Goal: Find contact information: Find contact information

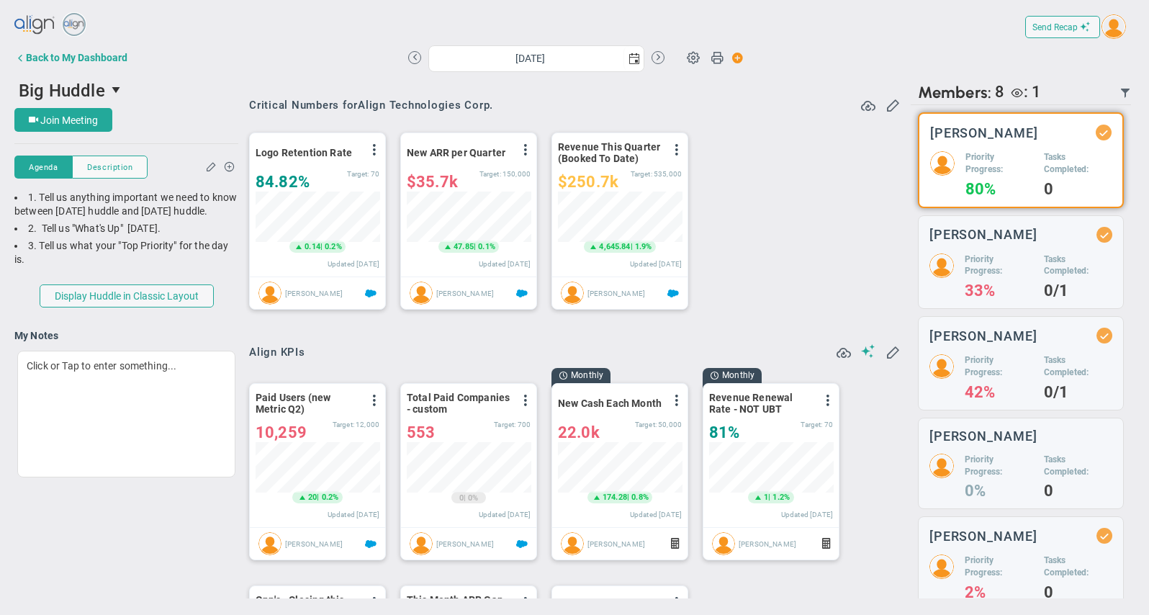
click at [26, 27] on img at bounding box center [35, 25] width 42 height 29
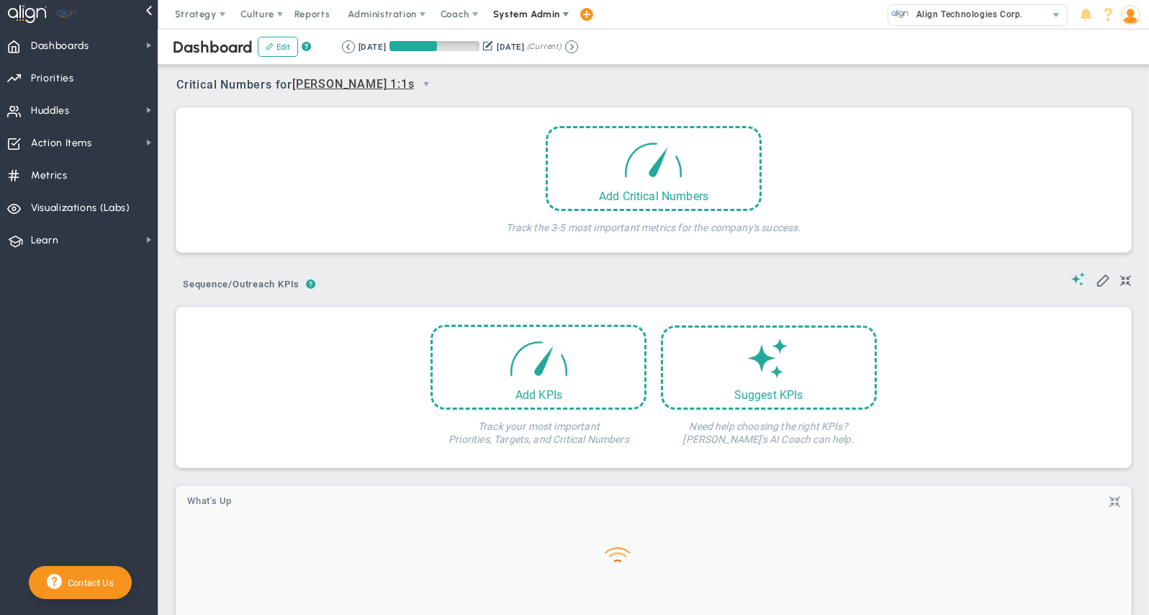
click at [549, 12] on span "System Admin" at bounding box center [526, 14] width 67 height 11
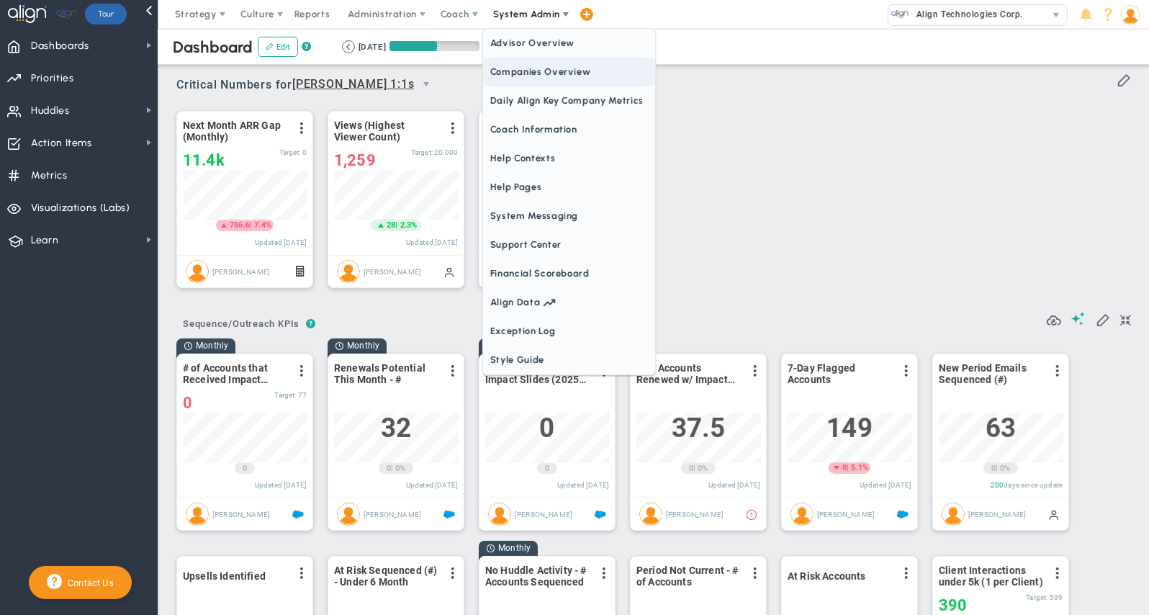
click at [565, 72] on span "Companies Overview" at bounding box center [569, 72] width 172 height 29
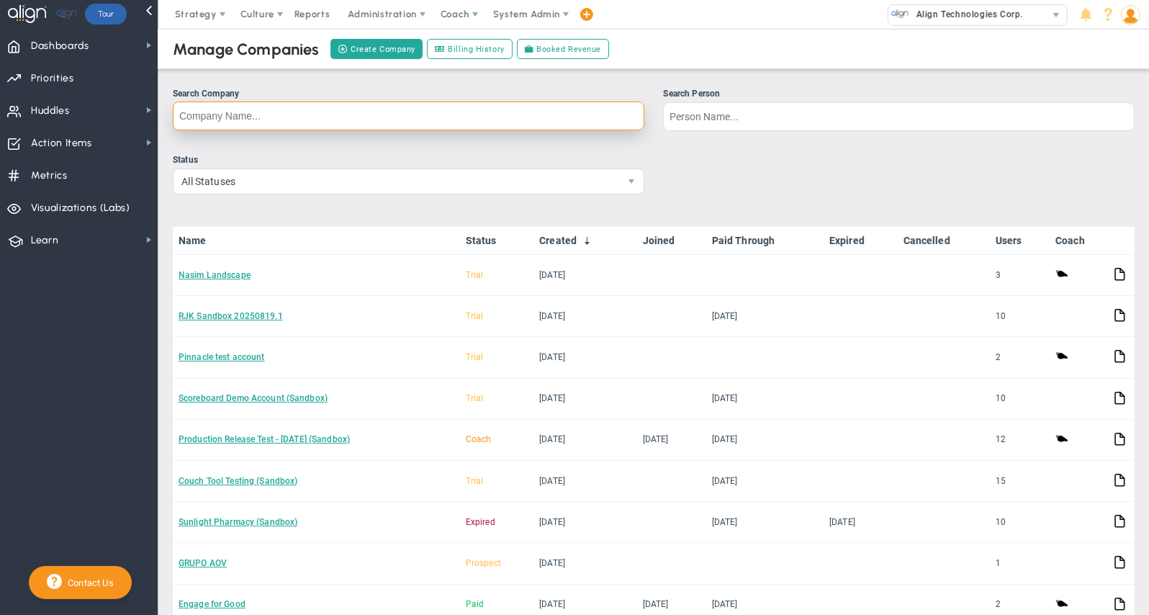
click at [301, 115] on input "Search Company" at bounding box center [409, 116] width 472 height 29
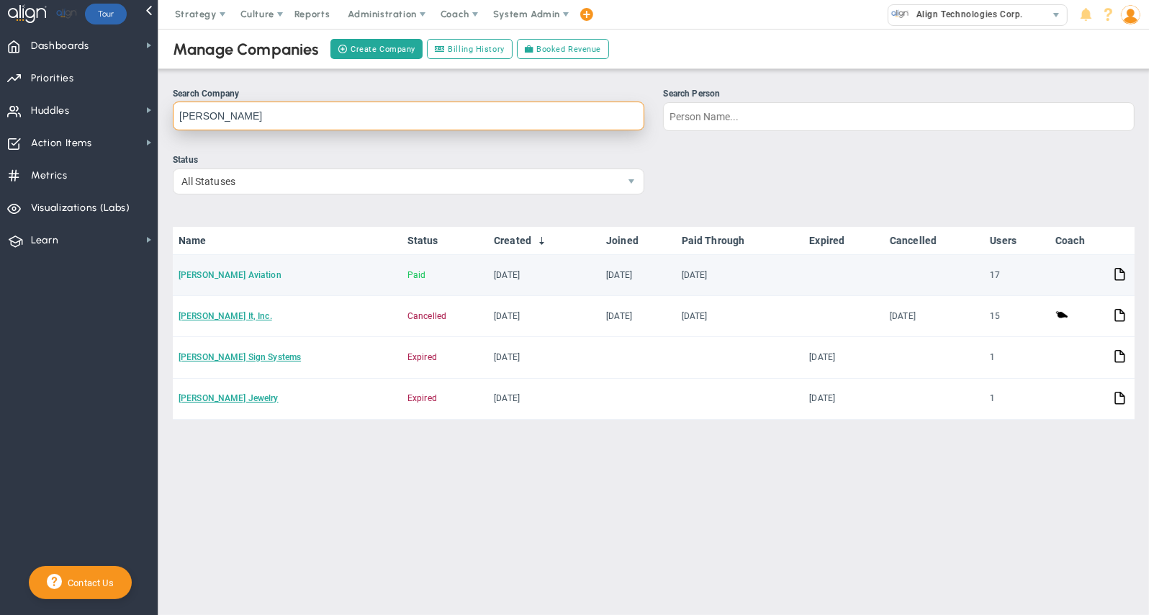
type input "[PERSON_NAME]"
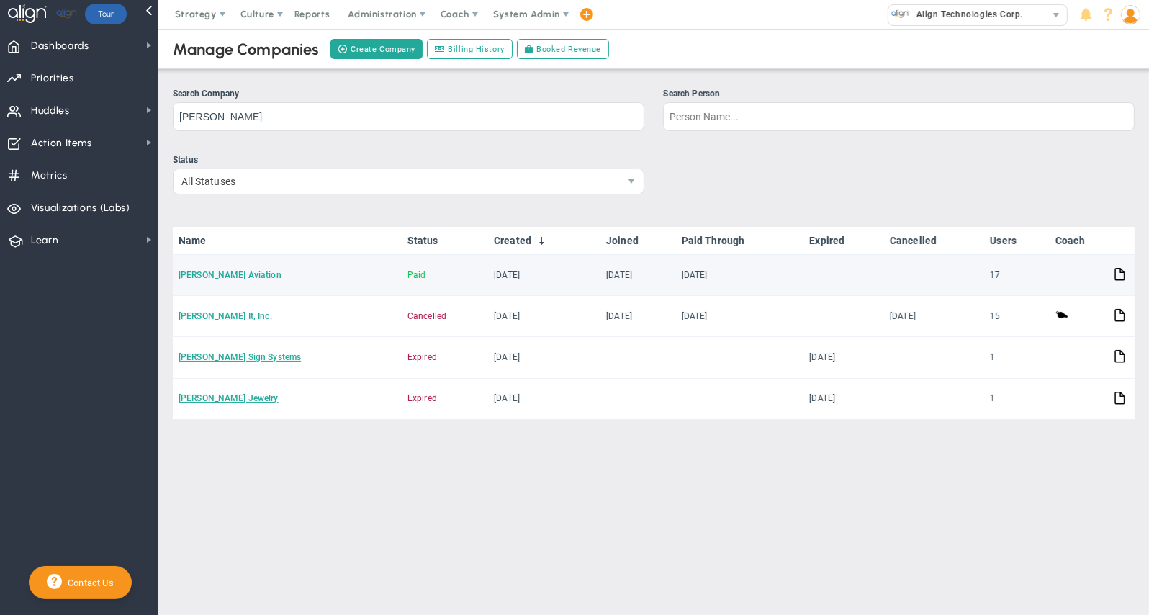
click at [210, 272] on link "[PERSON_NAME] Aviation" at bounding box center [230, 275] width 103 height 10
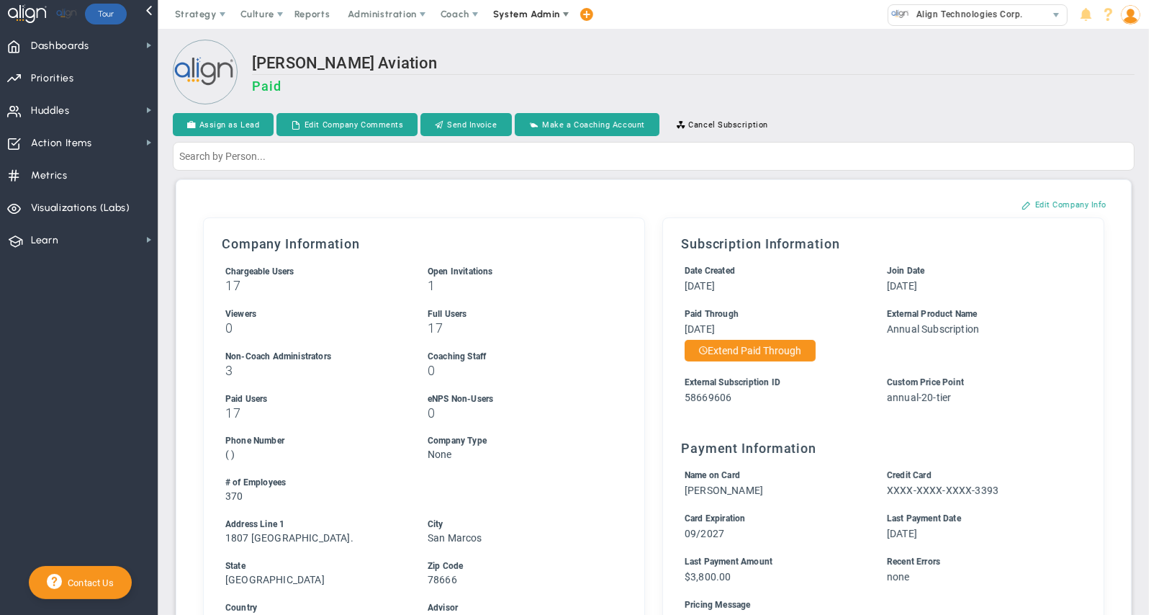
click at [560, 14] on span at bounding box center [566, 15] width 12 height 12
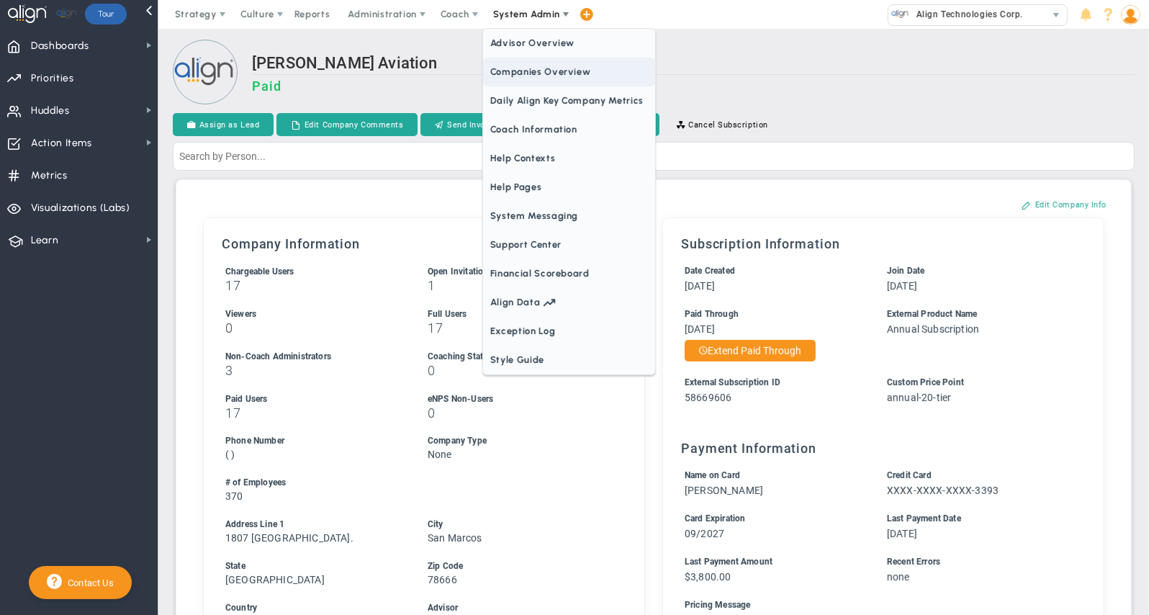
click at [553, 76] on span "Companies Overview" at bounding box center [569, 72] width 172 height 29
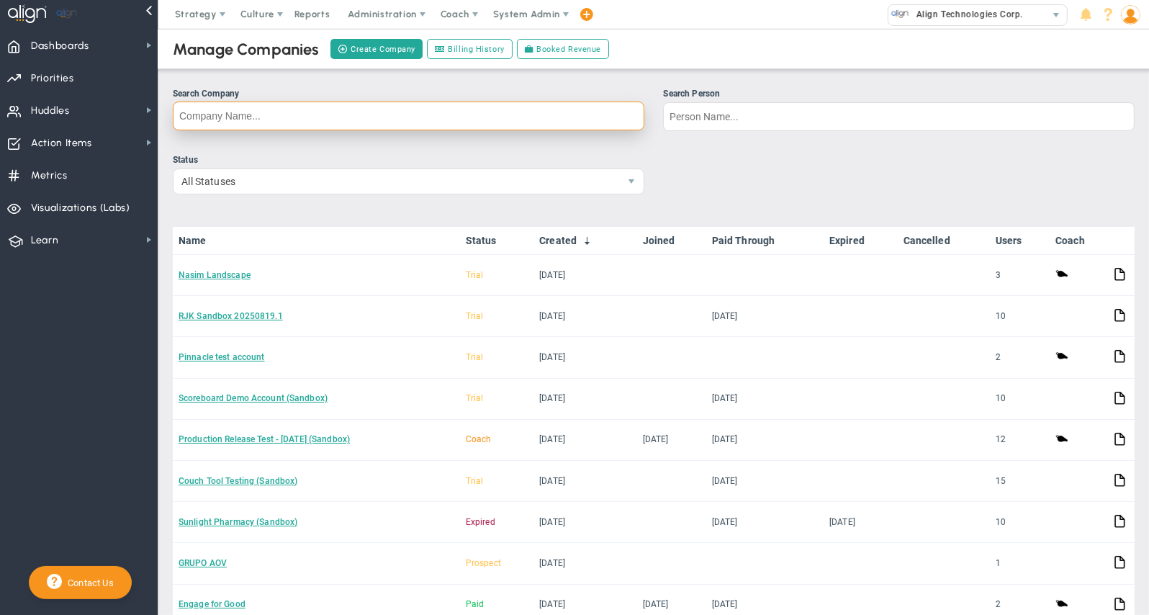
click at [212, 109] on input "Search Company" at bounding box center [409, 116] width 472 height 29
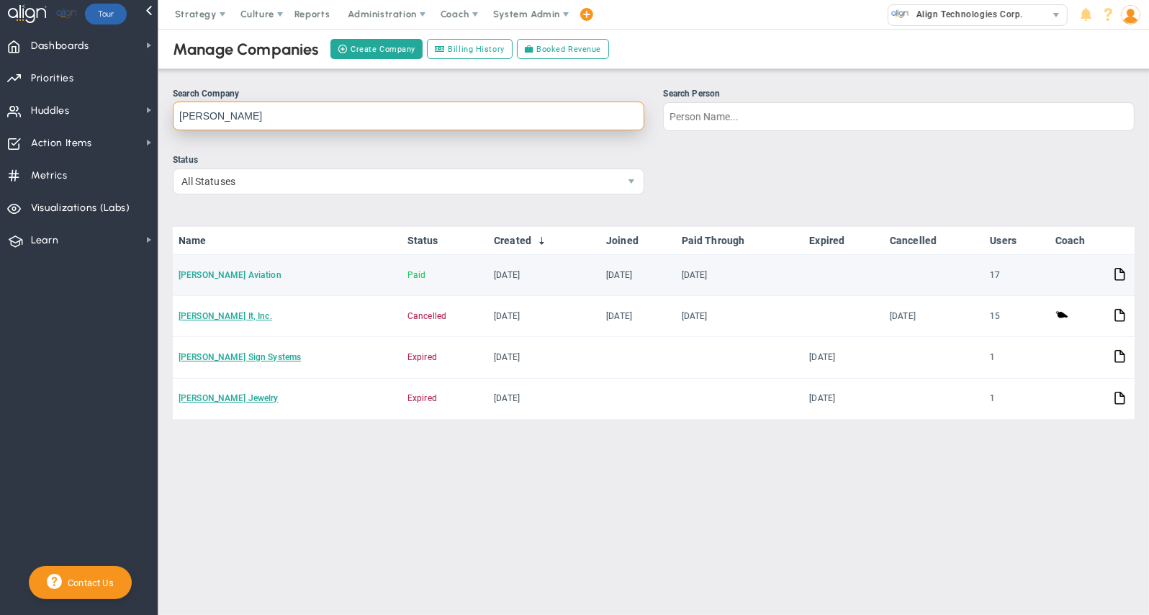
type input "[PERSON_NAME]"
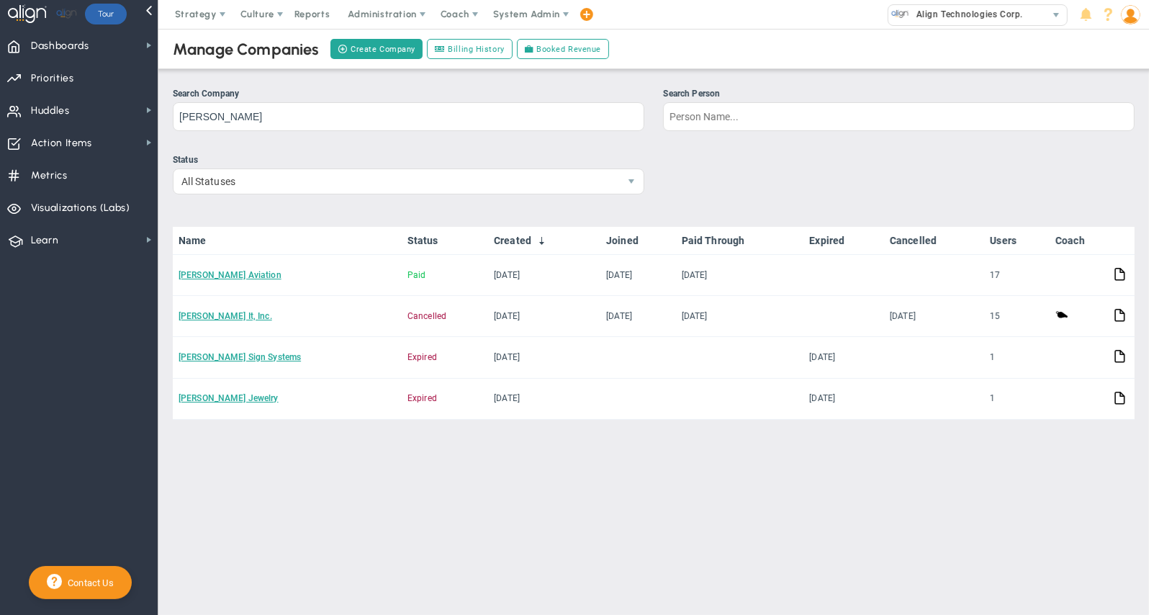
click at [215, 270] on link "[PERSON_NAME] Aviation" at bounding box center [230, 275] width 103 height 10
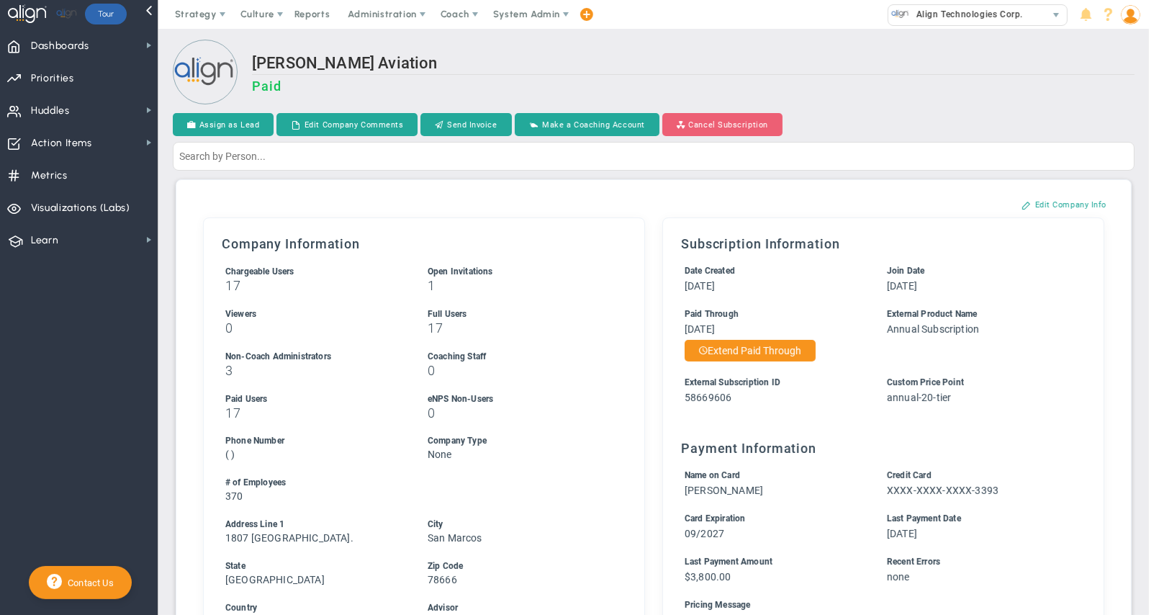
click at [726, 128] on button "Cancel Subscription" at bounding box center [723, 124] width 120 height 23
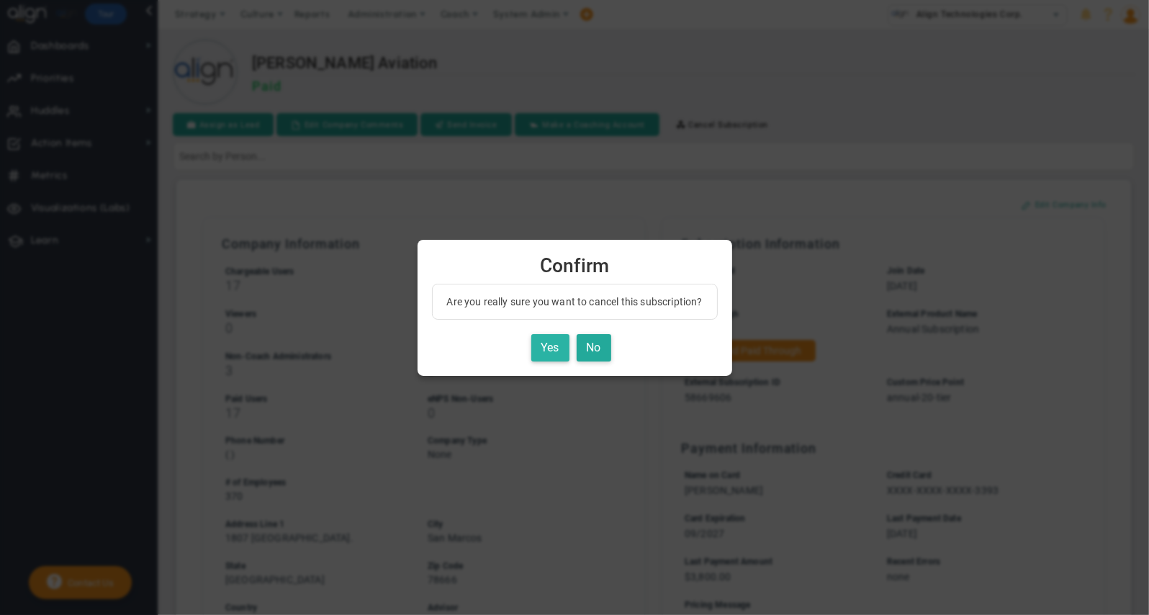
click at [539, 350] on button "Yes" at bounding box center [551, 348] width 38 height 28
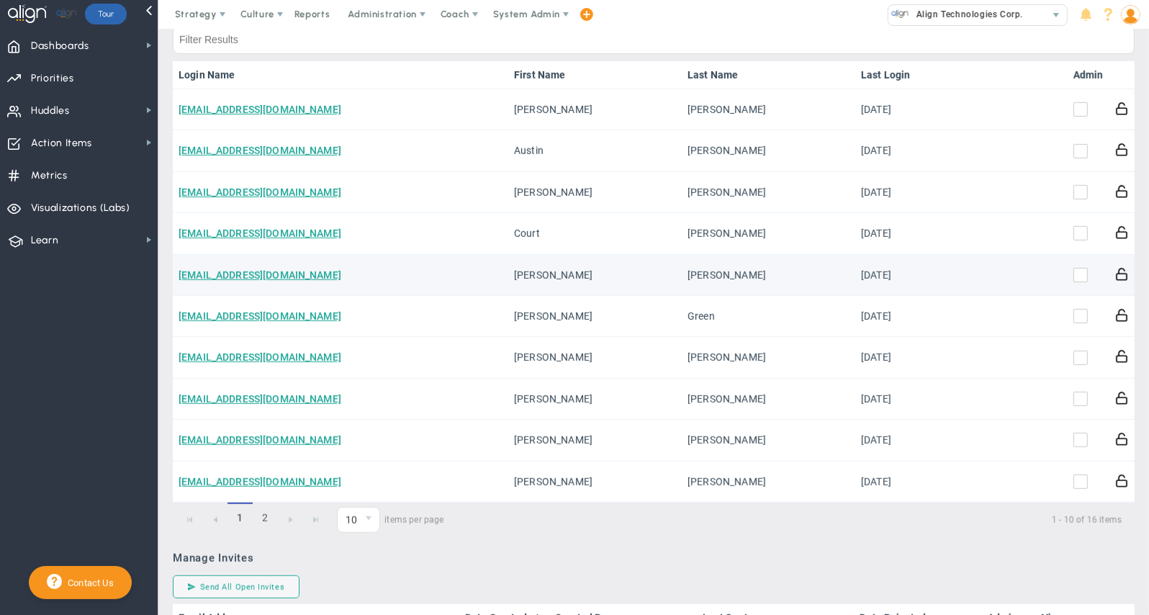
scroll to position [765, 0]
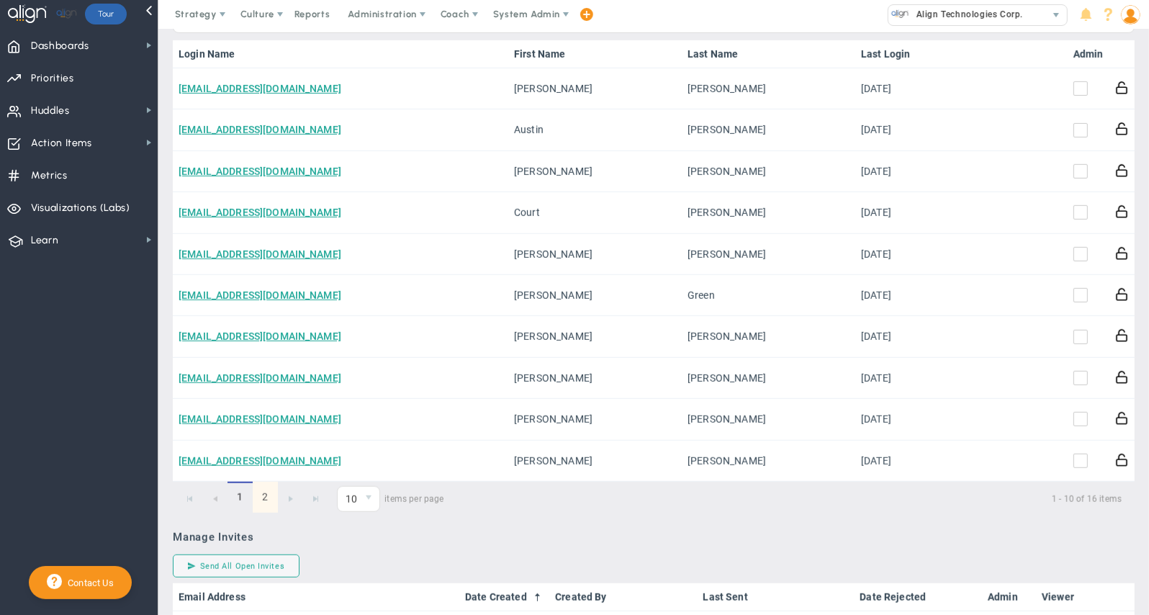
click at [266, 497] on link "2" at bounding box center [265, 497] width 25 height 31
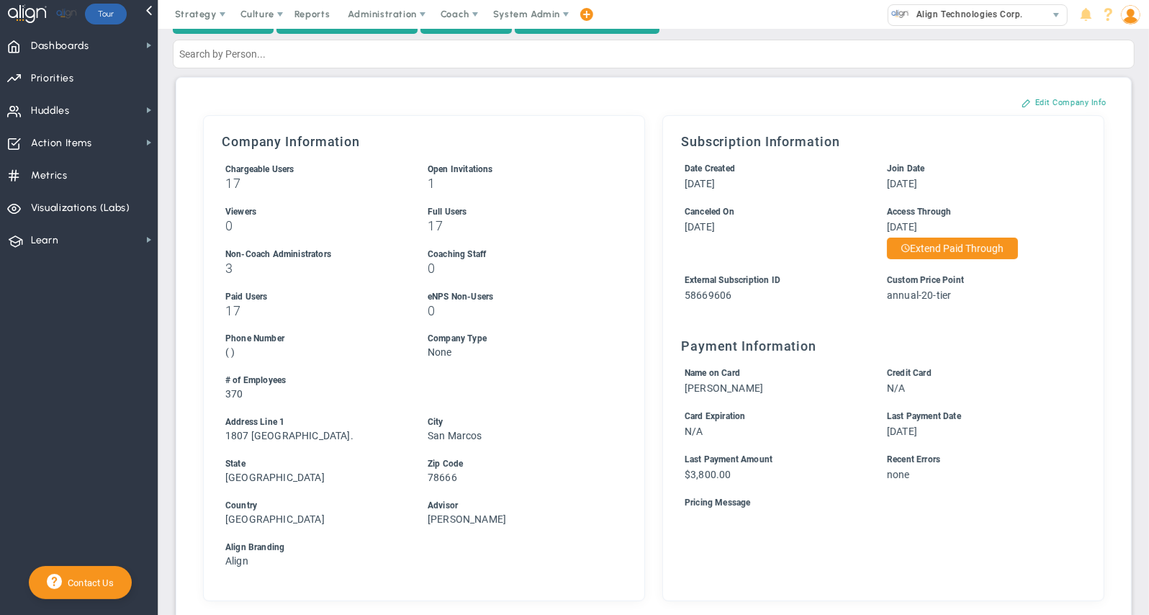
scroll to position [0, 0]
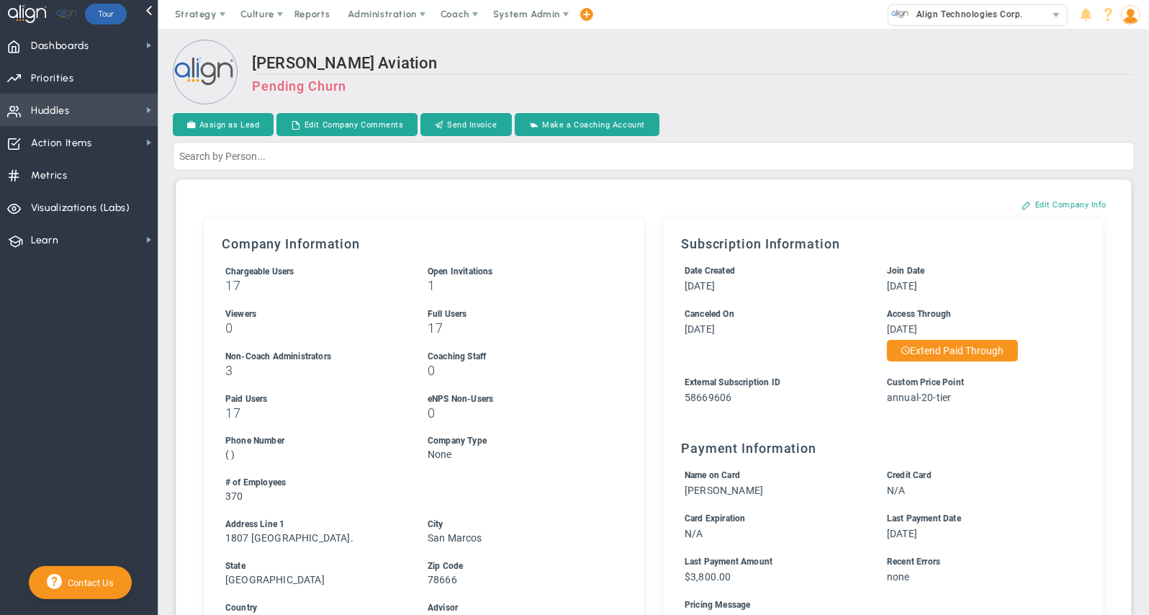
click at [99, 111] on span "Huddles Huddles" at bounding box center [79, 110] width 158 height 32
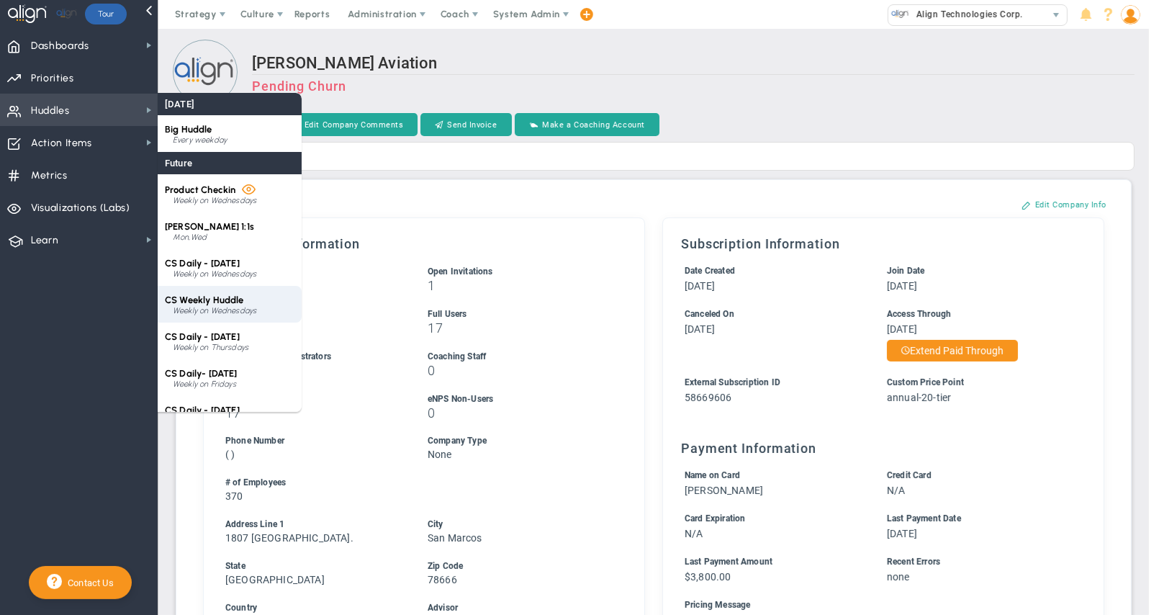
click at [212, 299] on span "CS Weekly Huddle" at bounding box center [204, 300] width 79 height 11
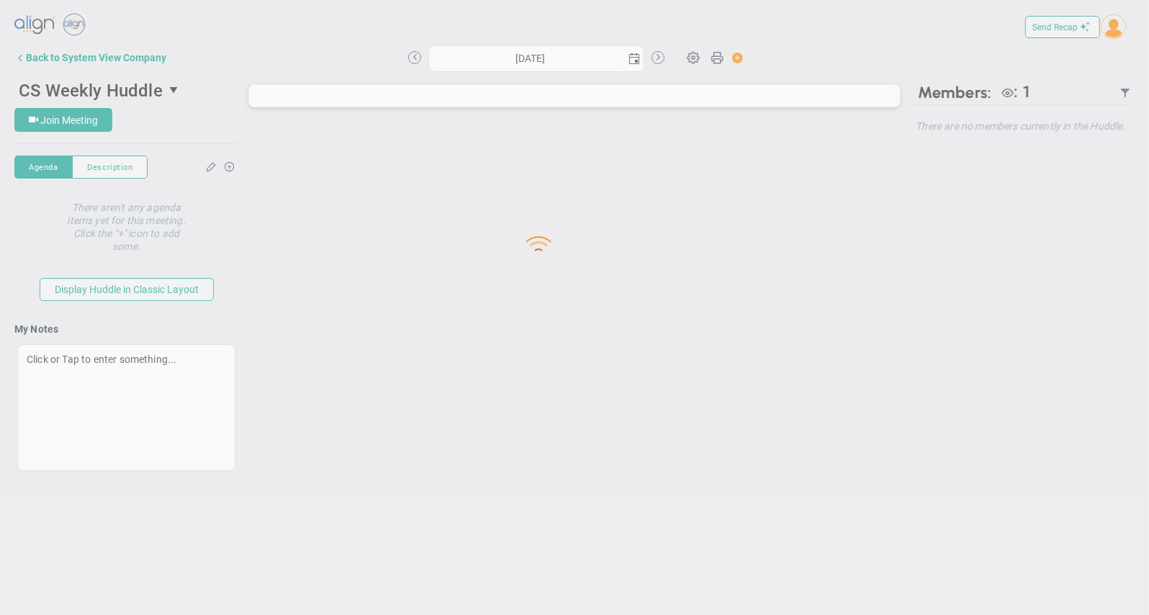
type input "[DATE]"
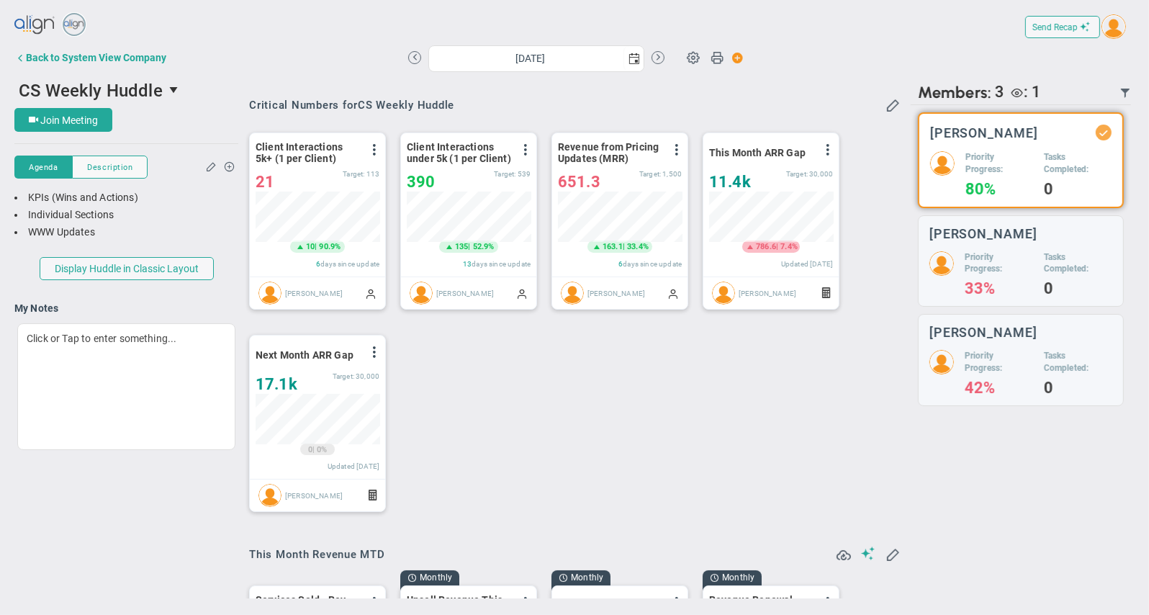
scroll to position [50, 125]
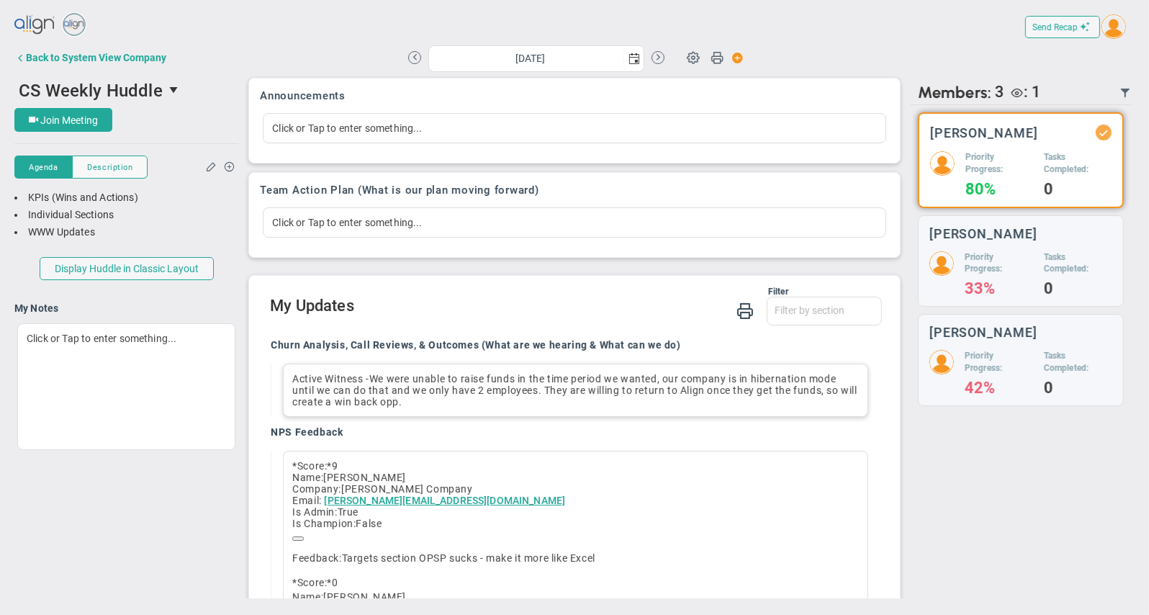
click at [449, 396] on div "Active Witness - We were unable to raise funds in the time period we wanted, ou…" at bounding box center [576, 390] width 586 height 53
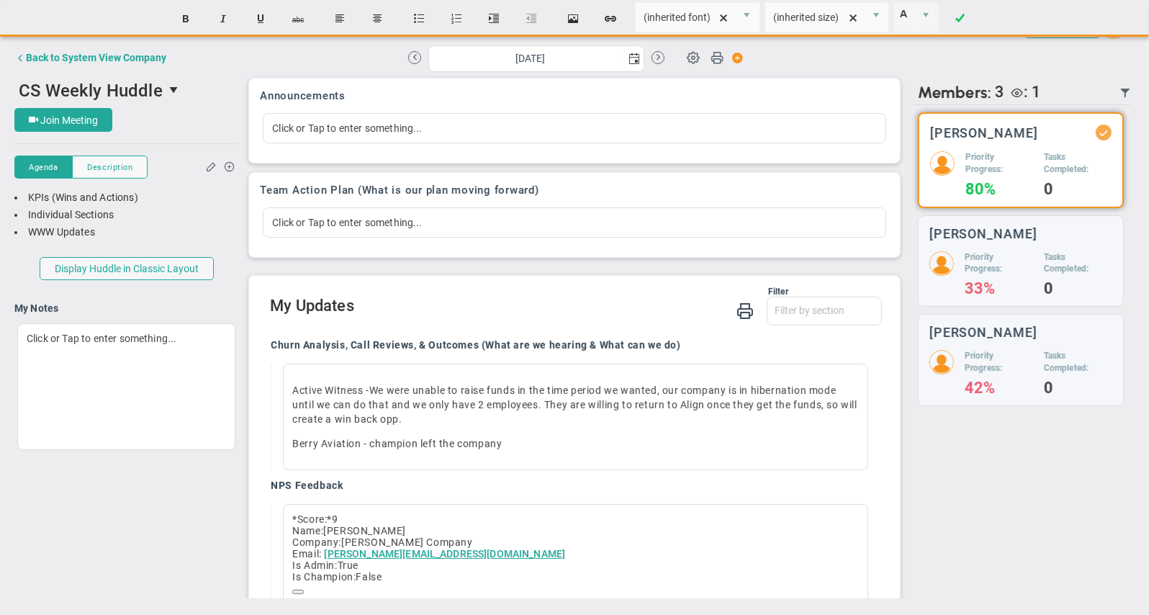
click at [979, 17] on li at bounding box center [961, 18] width 37 height 27
click at [969, 20] on link at bounding box center [960, 18] width 35 height 27
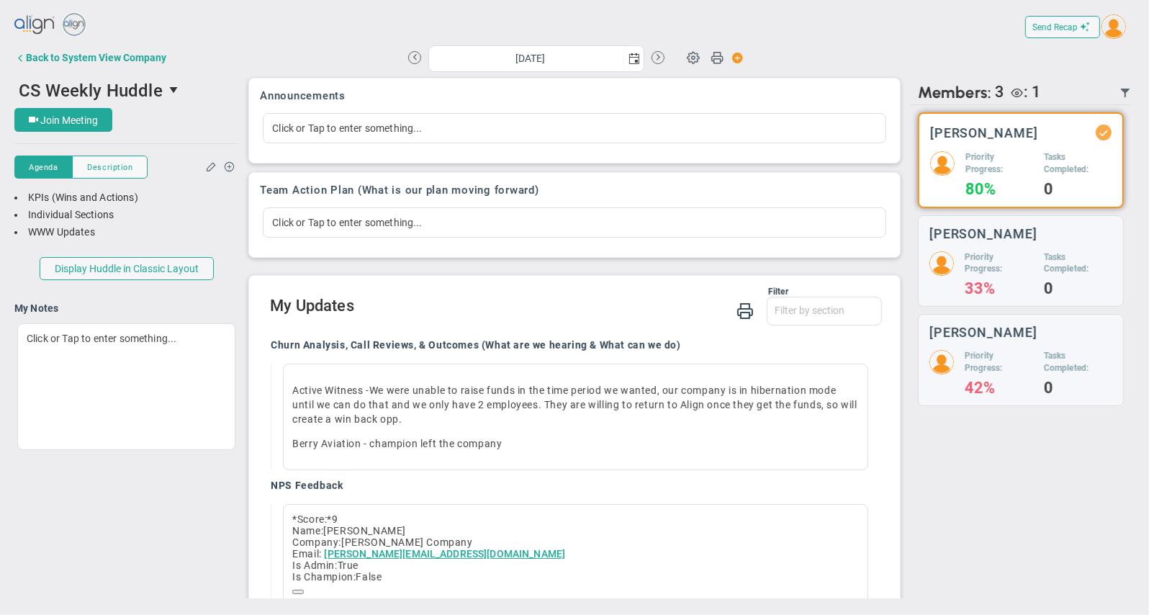
click at [54, 30] on img at bounding box center [35, 25] width 42 height 29
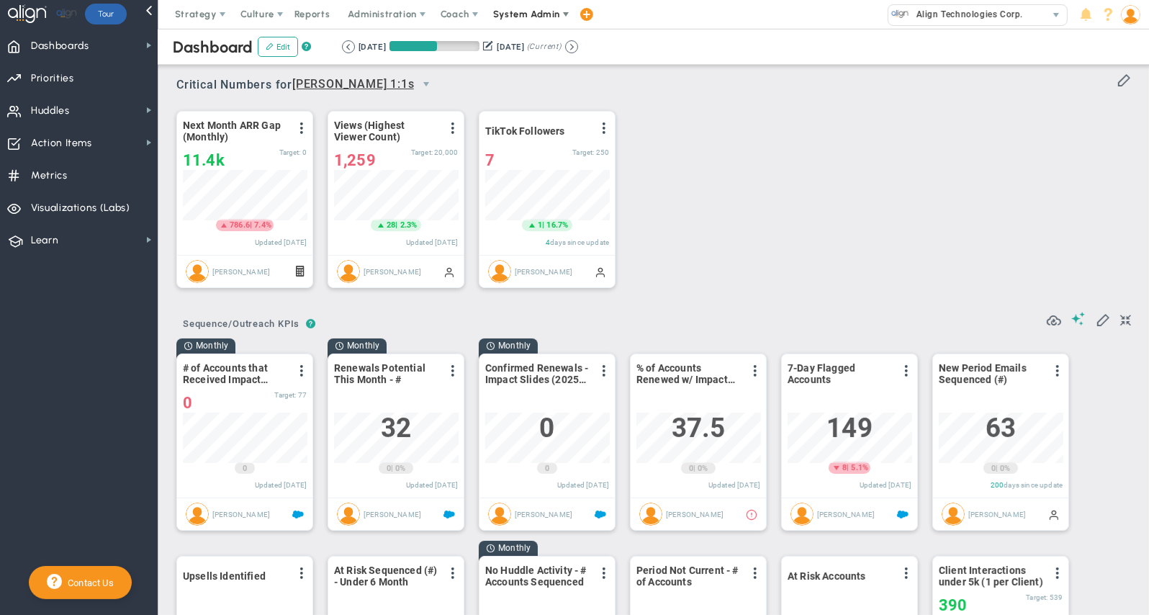
click at [543, 17] on span "System Admin" at bounding box center [526, 14] width 67 height 11
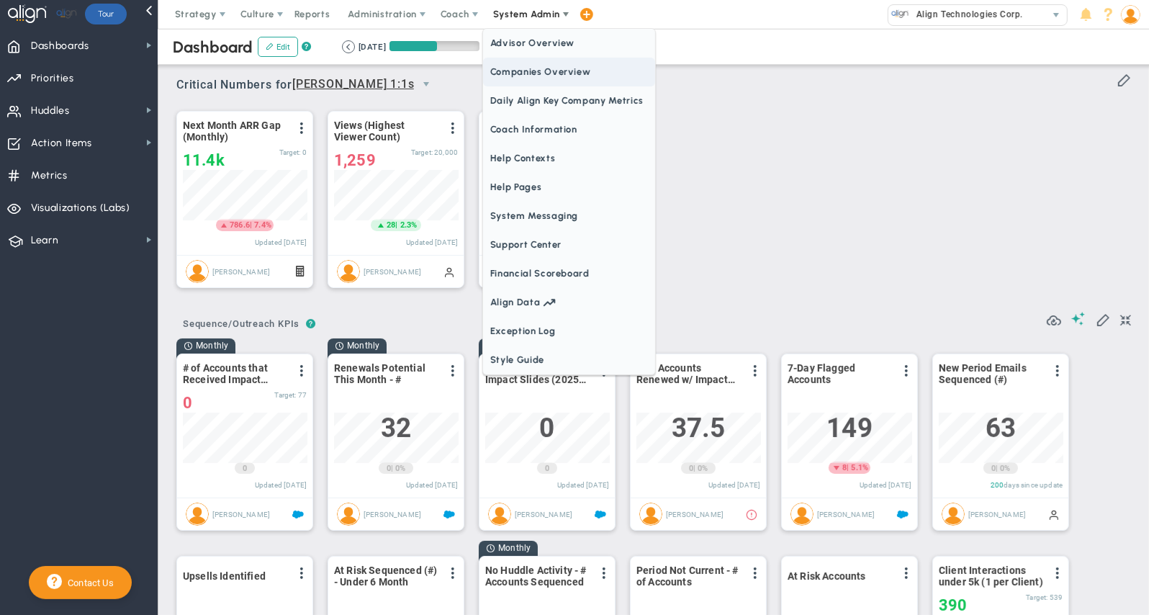
click at [555, 73] on span "Companies Overview" at bounding box center [569, 72] width 172 height 29
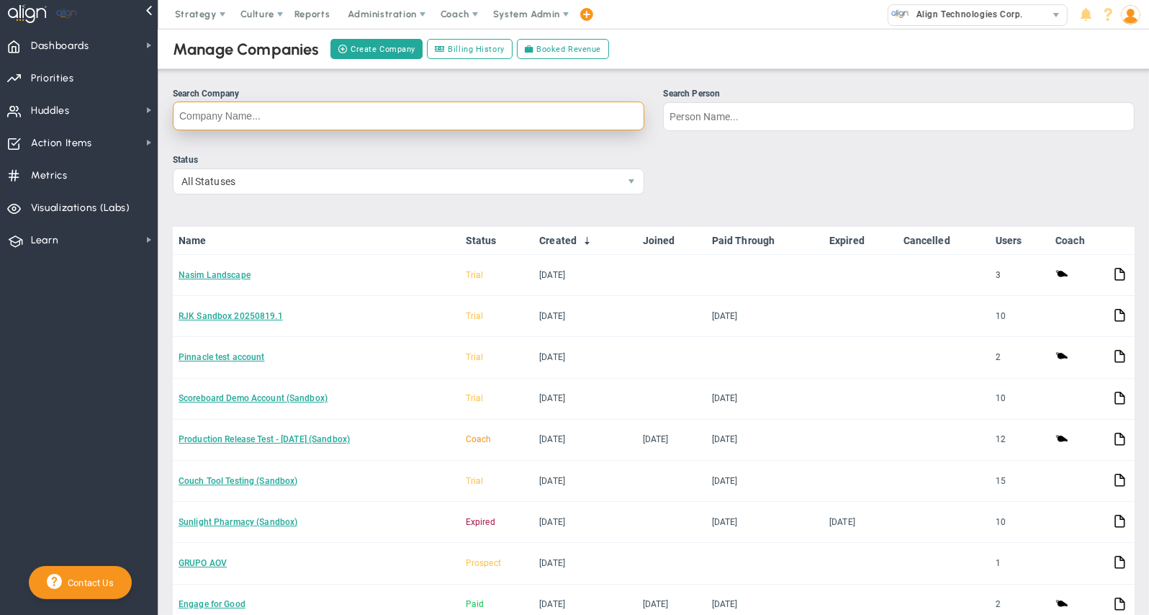
click at [329, 120] on input "Search Company" at bounding box center [409, 116] width 472 height 29
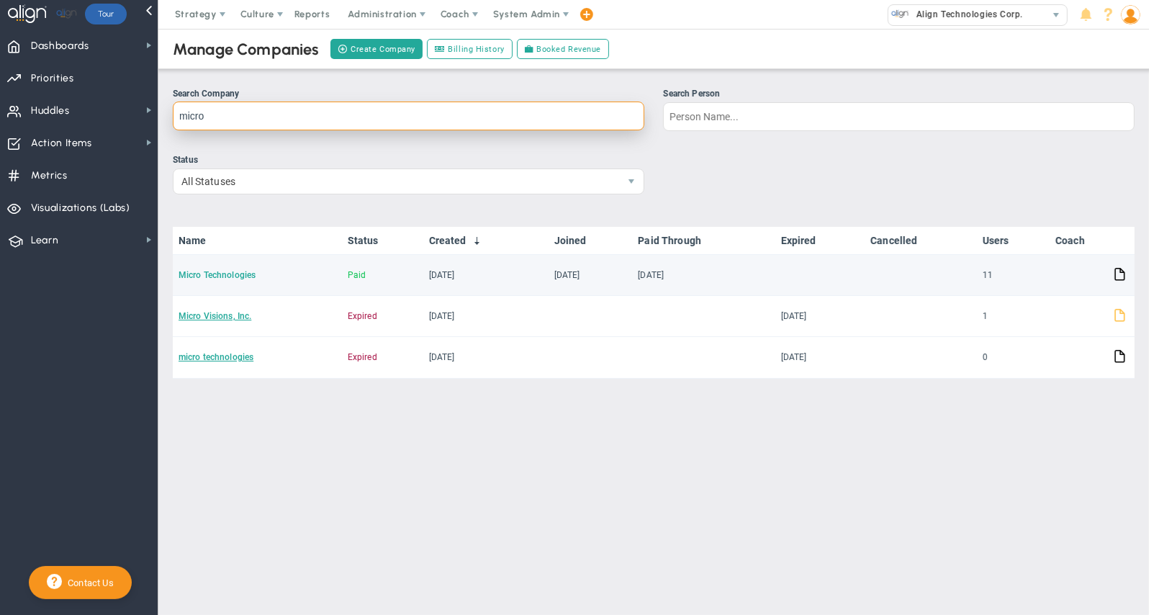
type input "micro"
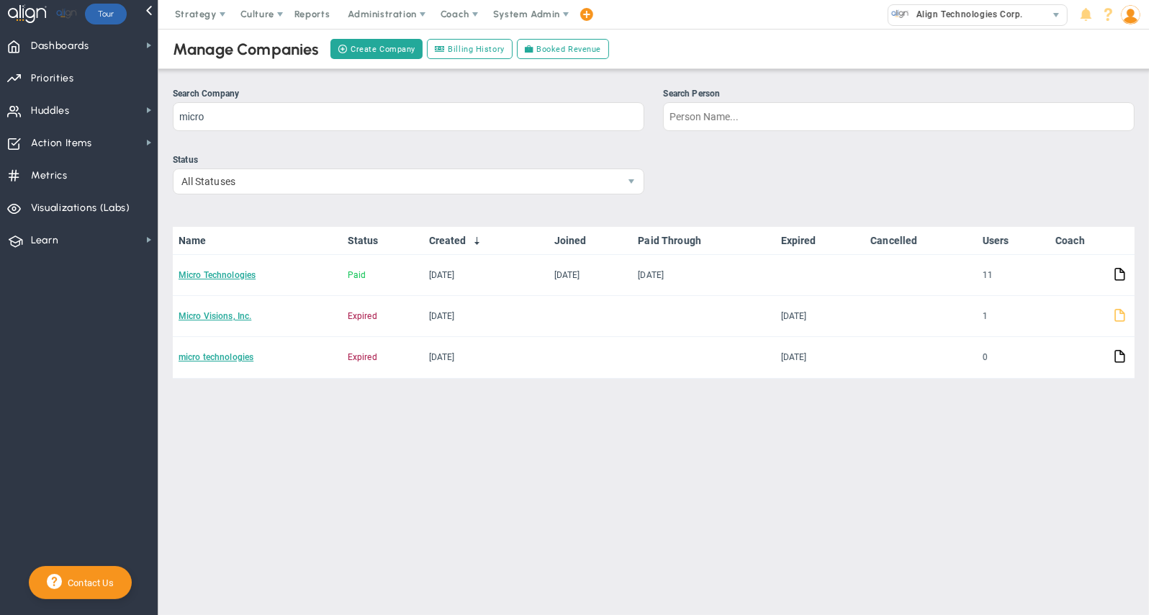
click at [243, 274] on link "Micro Technologies" at bounding box center [217, 275] width 77 height 10
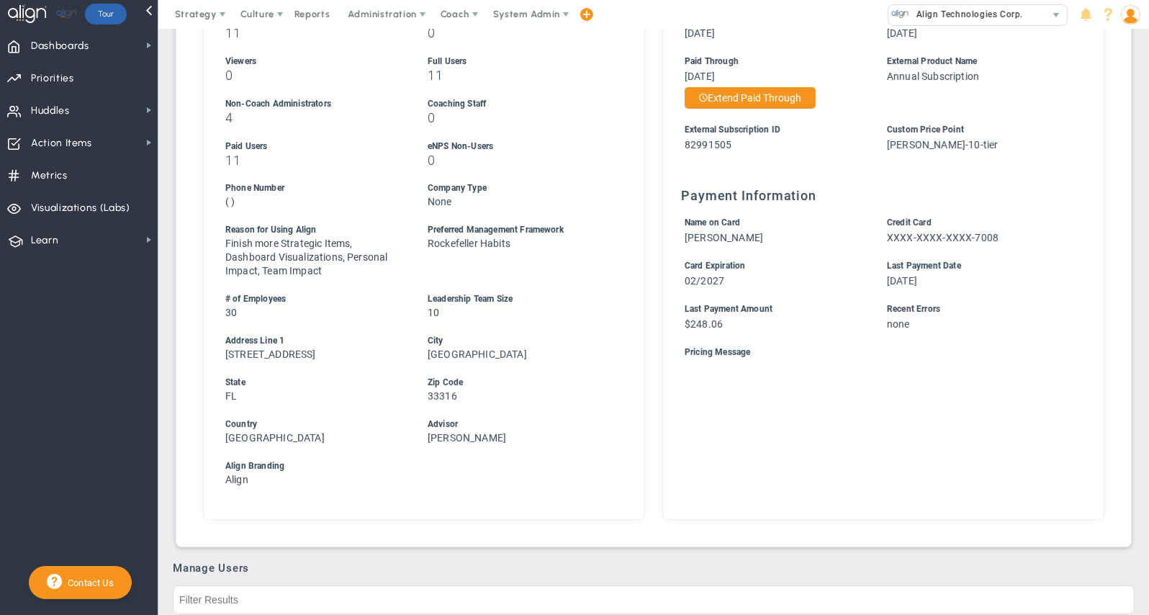
scroll to position [343, 0]
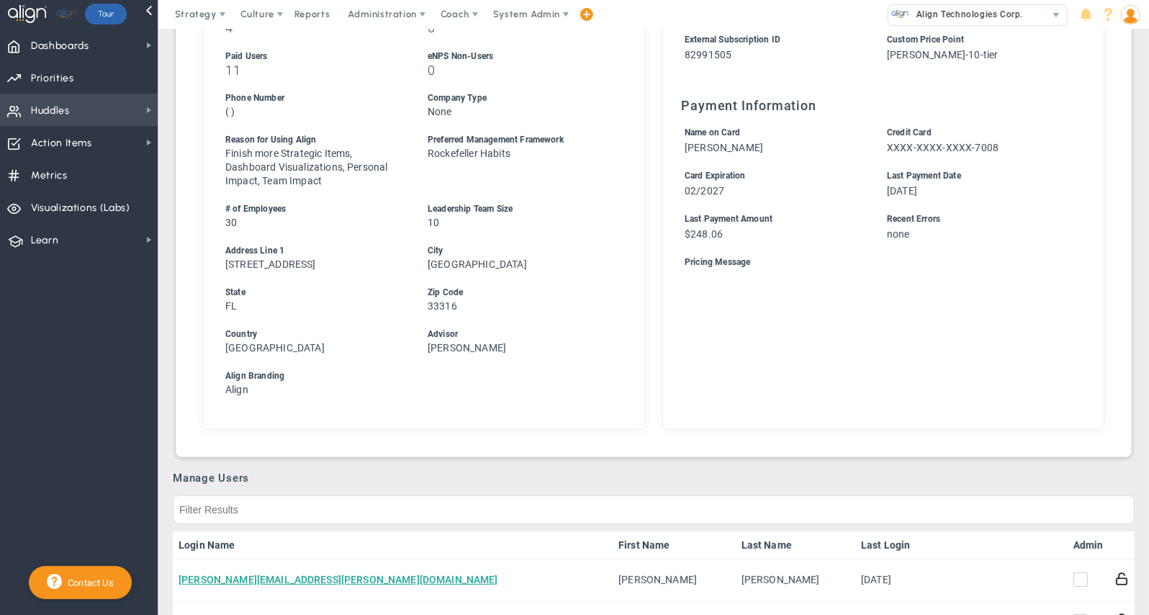
click at [84, 109] on span "Huddles Huddles" at bounding box center [79, 110] width 158 height 32
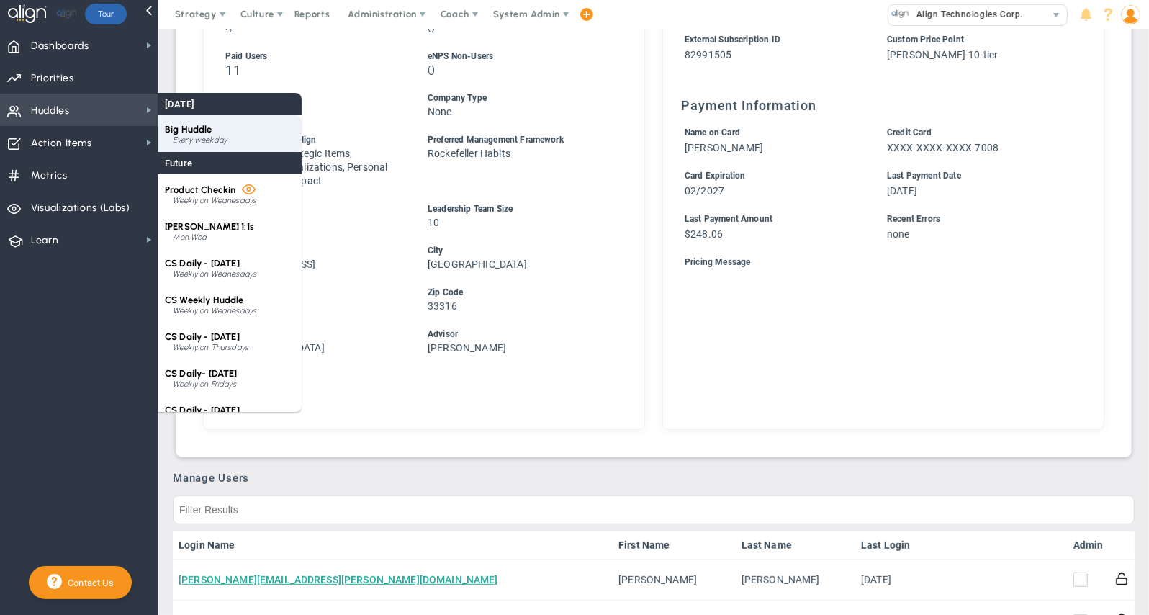
drag, startPoint x: 201, startPoint y: 133, endPoint x: 193, endPoint y: 133, distance: 7.9
click at [202, 134] on span "Big Huddle" at bounding box center [189, 129] width 48 height 11
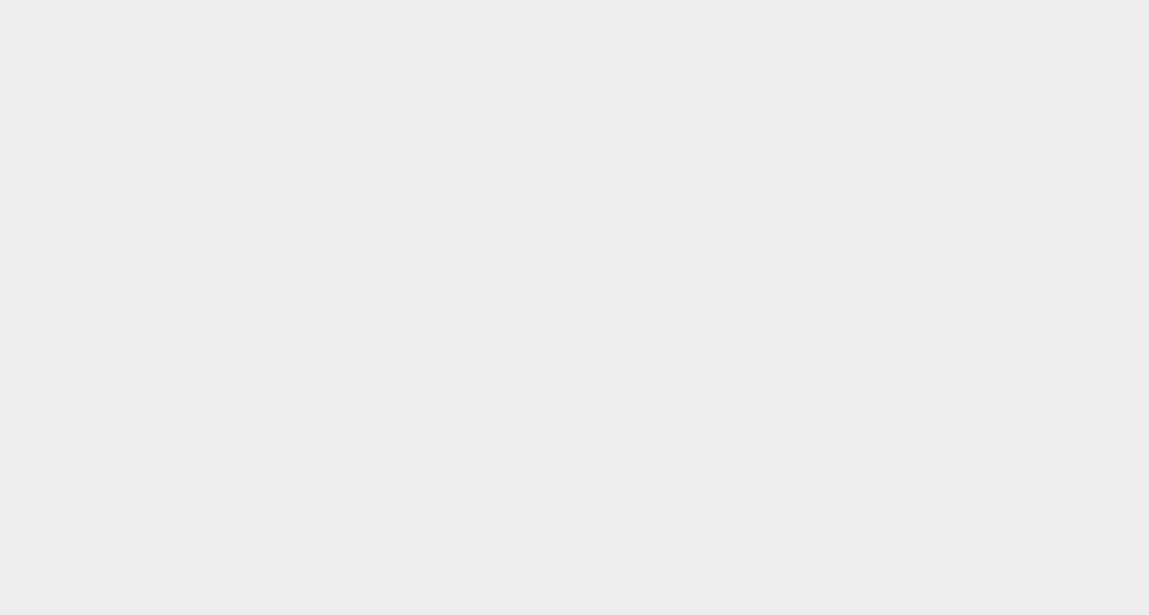
type input "[DATE]"
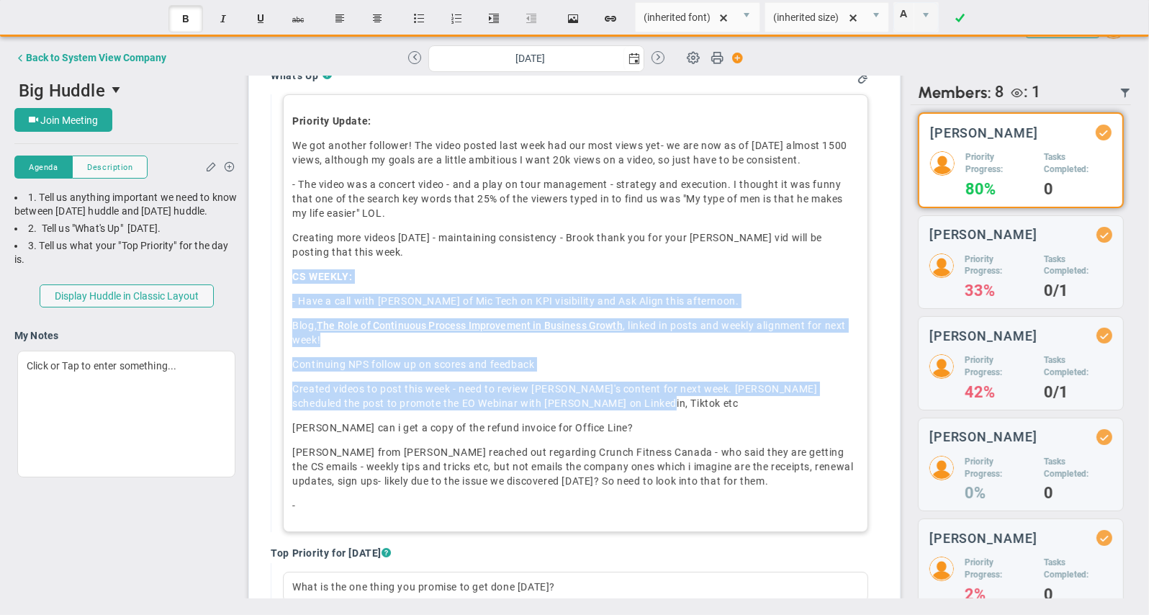
scroll to position [956, 0]
drag, startPoint x: 300, startPoint y: 276, endPoint x: 554, endPoint y: 359, distance: 266.9
click at [652, 400] on div "Priority Update: We got another follower! The video posted last week had our mo…" at bounding box center [576, 311] width 586 height 438
copy div "CS WEEKLY: - Have a call with [PERSON_NAME] of Mic Tech on KPI visibility and A…"
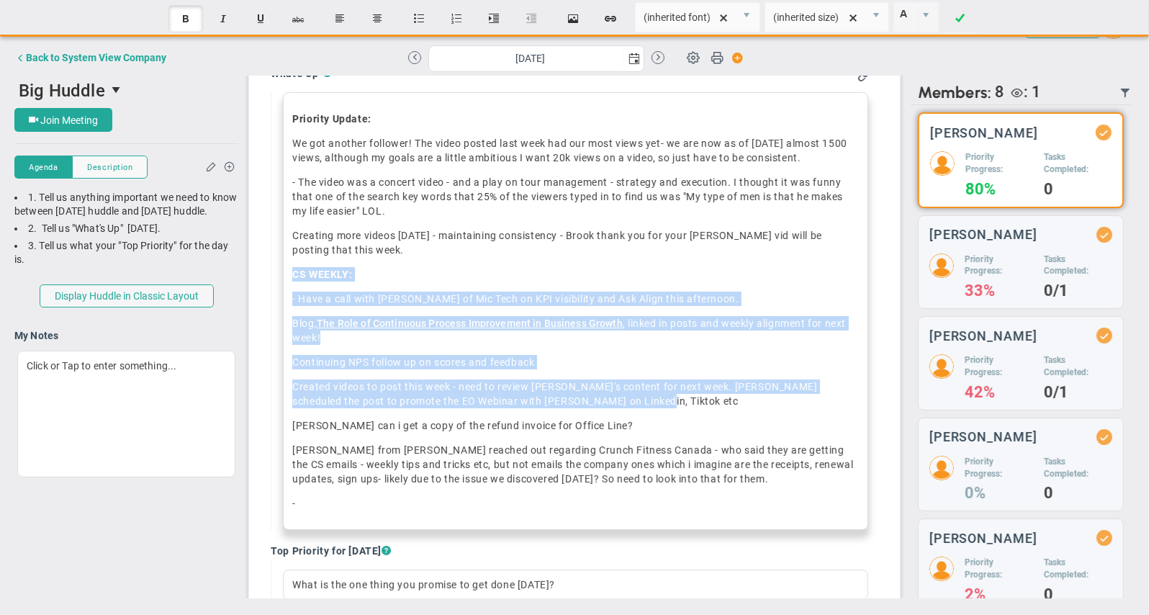
click at [958, 17] on span at bounding box center [960, 18] width 9 height 35
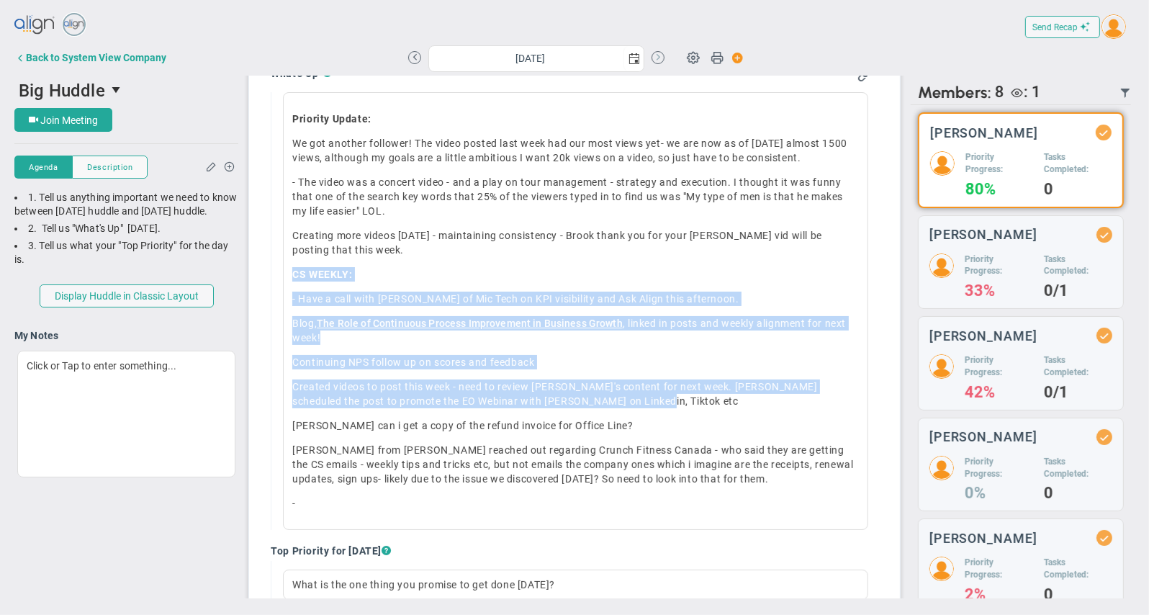
click at [658, 58] on button at bounding box center [658, 57] width 13 height 13
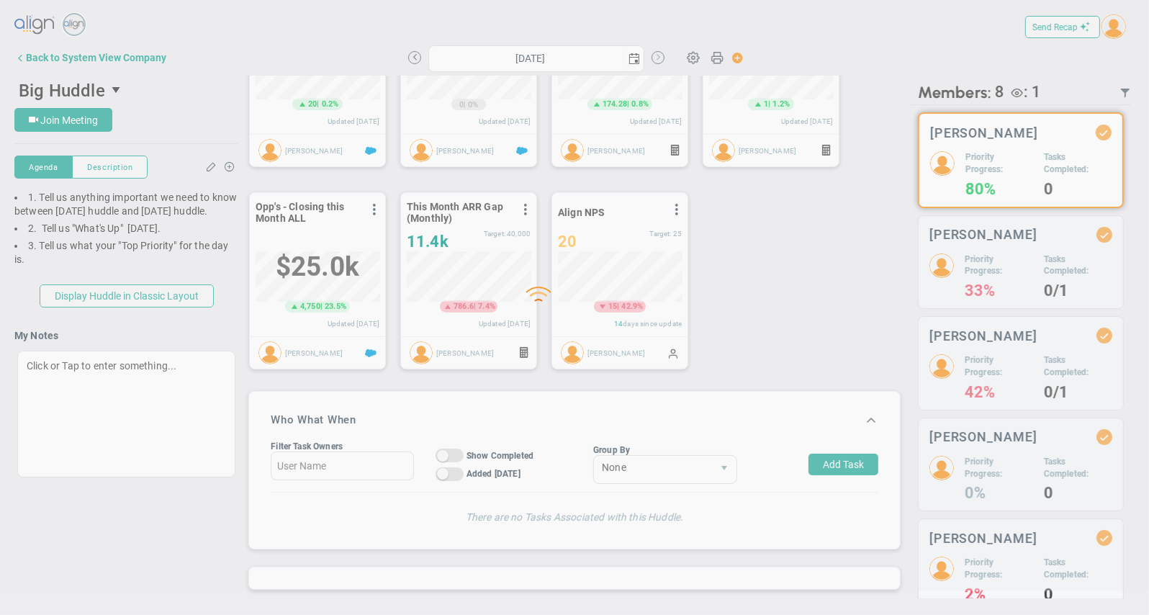
scroll to position [390, 0]
type input "[DATE]"
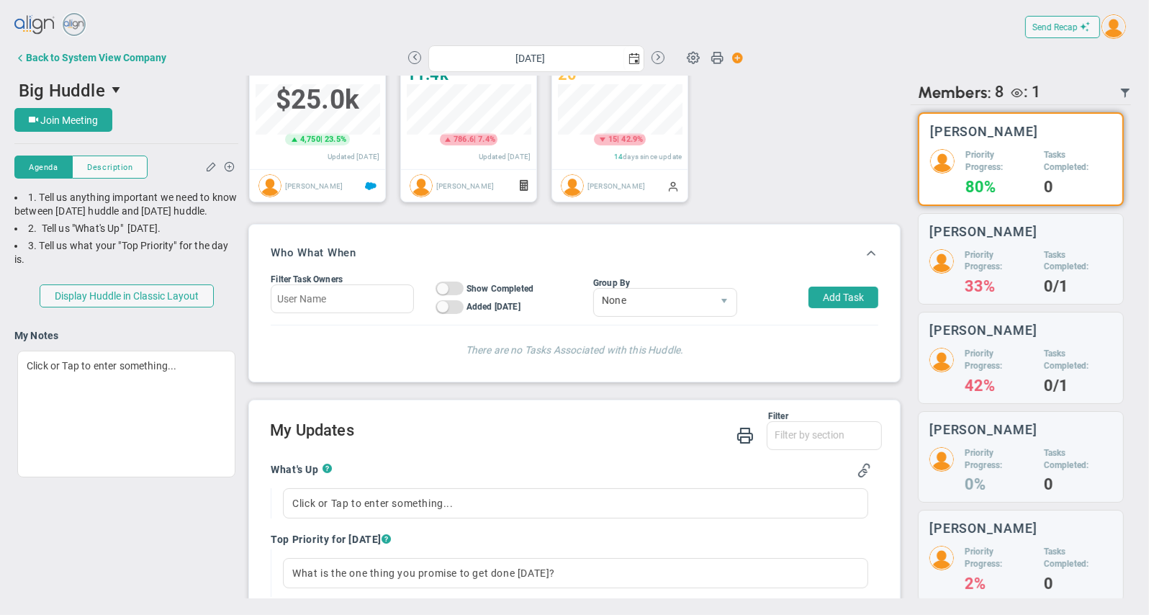
scroll to position [50, 125]
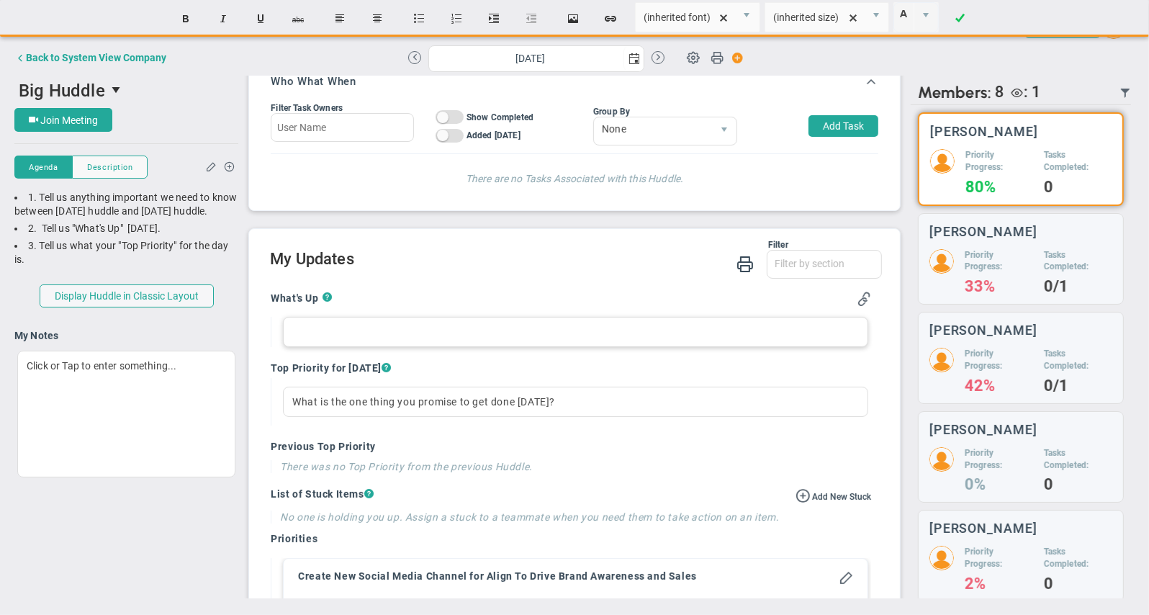
click at [329, 331] on div at bounding box center [576, 332] width 586 height 30
paste div
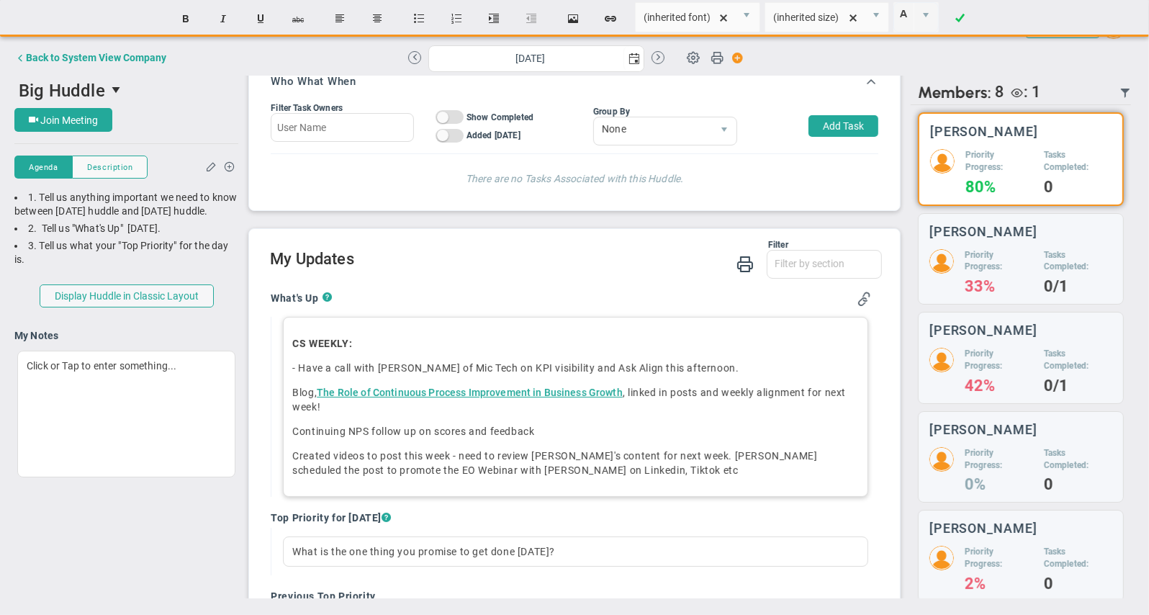
click at [506, 361] on p "- Have a call with [PERSON_NAME] of Mic Tech on KPI visibility and Ask Align th…" at bounding box center [575, 368] width 567 height 14
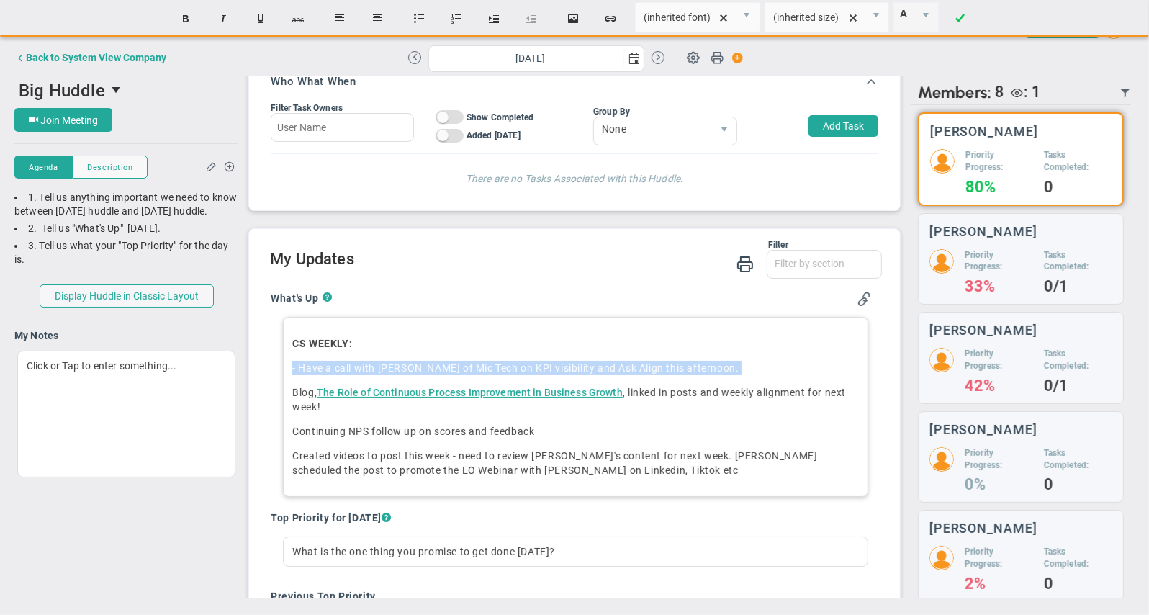
click at [506, 361] on p "- Have a call with [PERSON_NAME] of Mic Tech on KPI visibility and Ask Align th…" at bounding box center [575, 368] width 567 height 14
click at [506, 364] on p "- Have a call with [PERSON_NAME] of Mic Tech on KPI visibility and Ask Align th…" at bounding box center [575, 368] width 567 height 14
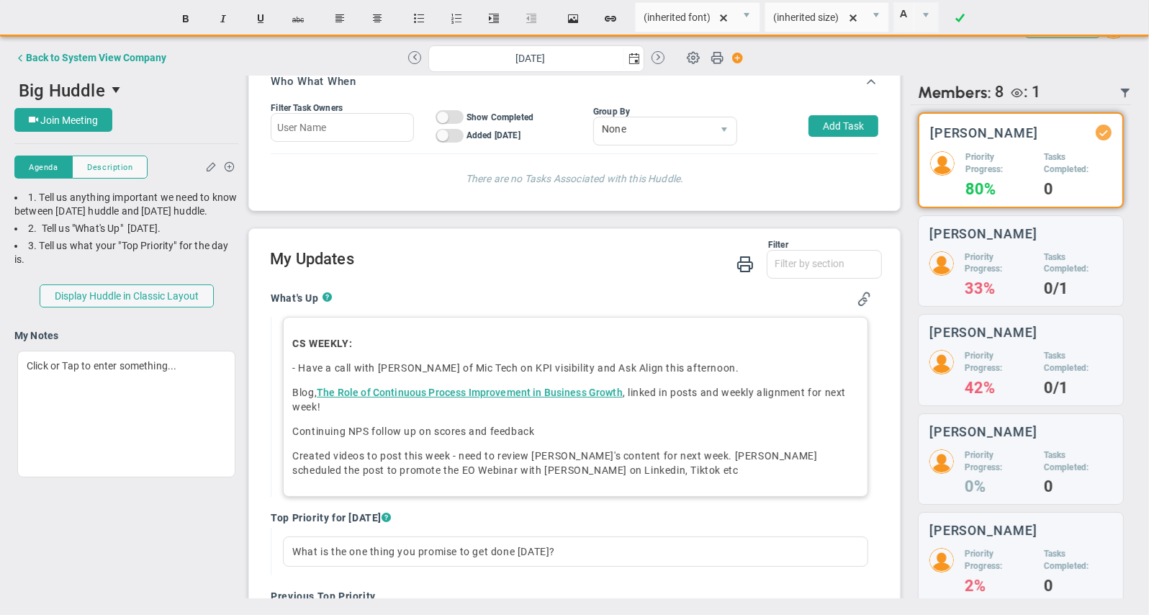
click at [385, 364] on p "- Have a call with [PERSON_NAME] of Mic Tech on KPI visibility and Ask Align th…" at bounding box center [575, 368] width 567 height 14
drag, startPoint x: 302, startPoint y: 366, endPoint x: 730, endPoint y: 367, distance: 427.8
click at [730, 367] on p "- Have a call with [PERSON_NAME] of Mic Tech on KPI visibility and Ask Align th…" at bounding box center [575, 368] width 567 height 14
drag, startPoint x: 459, startPoint y: 454, endPoint x: 591, endPoint y: 482, distance: 134.6
click at [534, 452] on span "Created videos to post this week - need to review [PERSON_NAME]'s content for n…" at bounding box center [554, 463] width 525 height 26
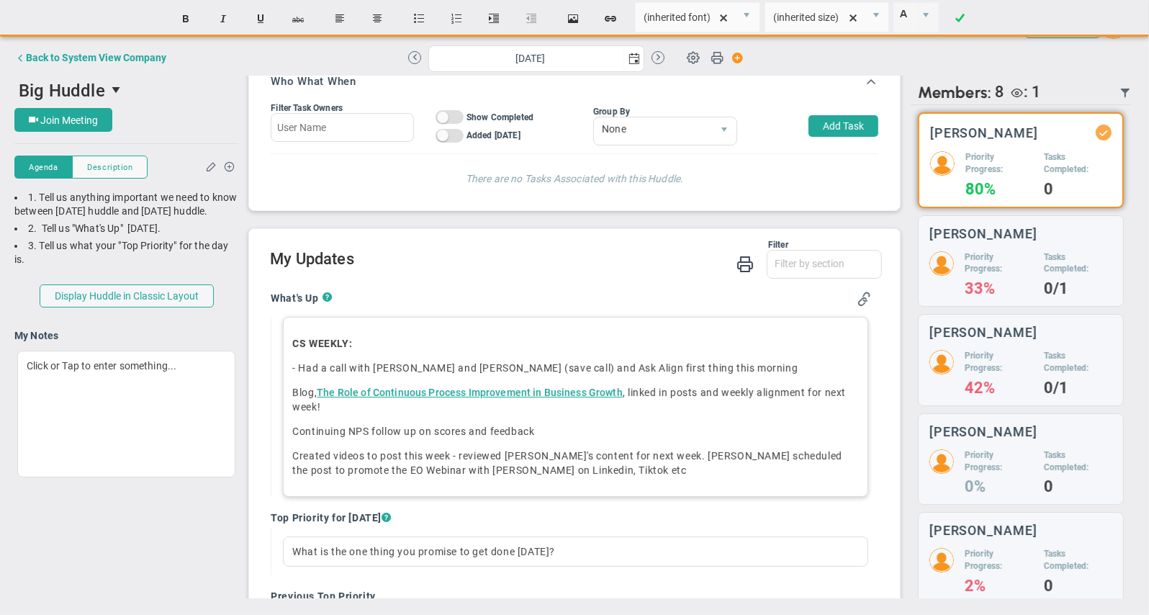
click at [663, 475] on div "CS WEEKLY: - Had a call with [PERSON_NAME] and [PERSON_NAME] (save call) and As…" at bounding box center [576, 407] width 586 height 180
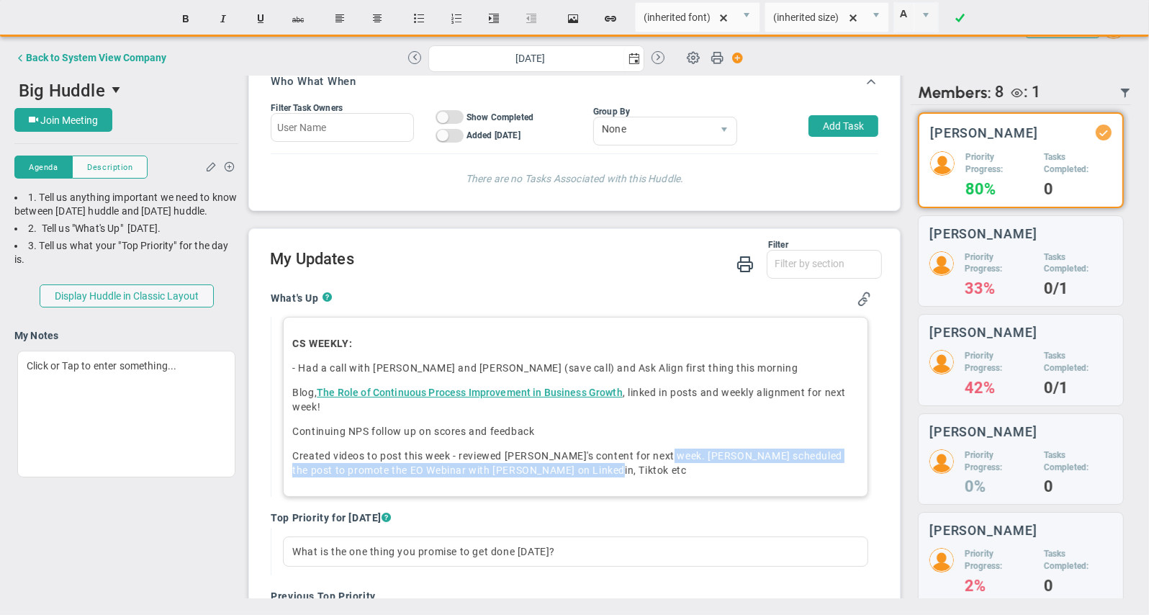
drag, startPoint x: 661, startPoint y: 454, endPoint x: 725, endPoint y: 488, distance: 71.9
click at [725, 487] on div "CS WEEKLY: - Had a call with [PERSON_NAME] and [PERSON_NAME] (save call) and As…" at bounding box center [576, 407] width 586 height 180
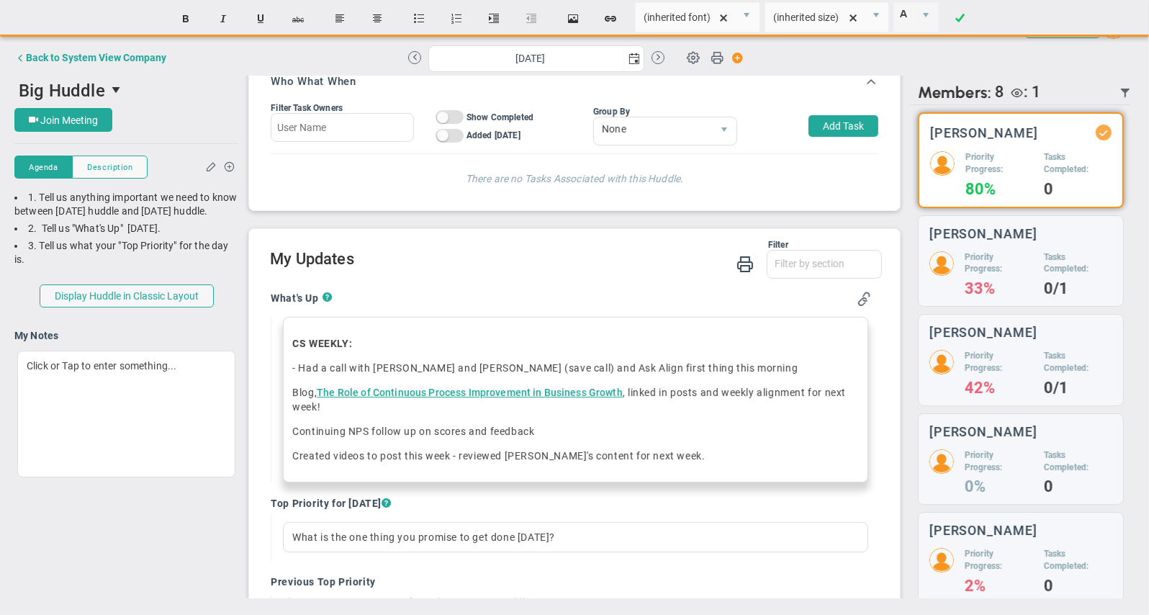
drag, startPoint x: 967, startPoint y: 18, endPoint x: 964, endPoint y: 32, distance: 14.0
click at [967, 19] on link at bounding box center [960, 18] width 35 height 27
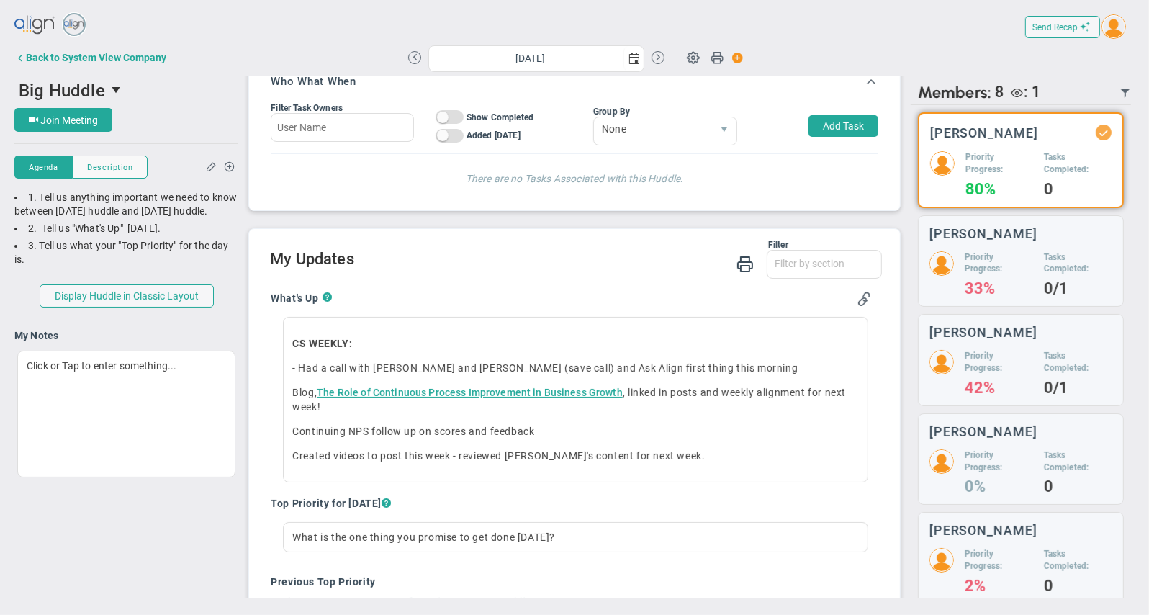
click at [27, 22] on img at bounding box center [35, 25] width 42 height 29
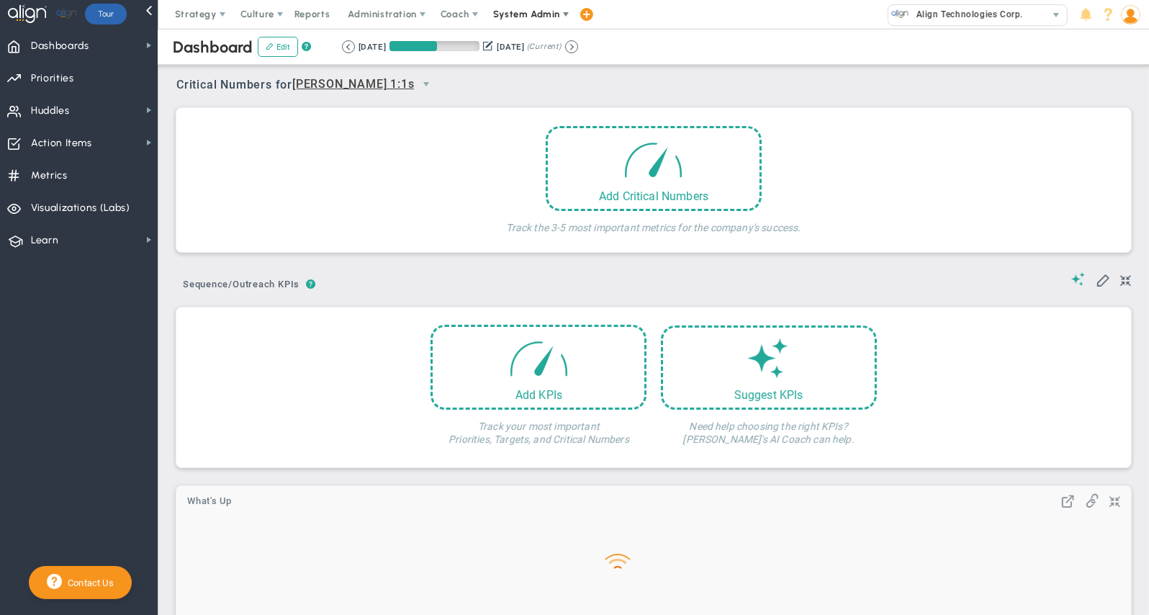
click at [562, 12] on span at bounding box center [566, 15] width 12 height 12
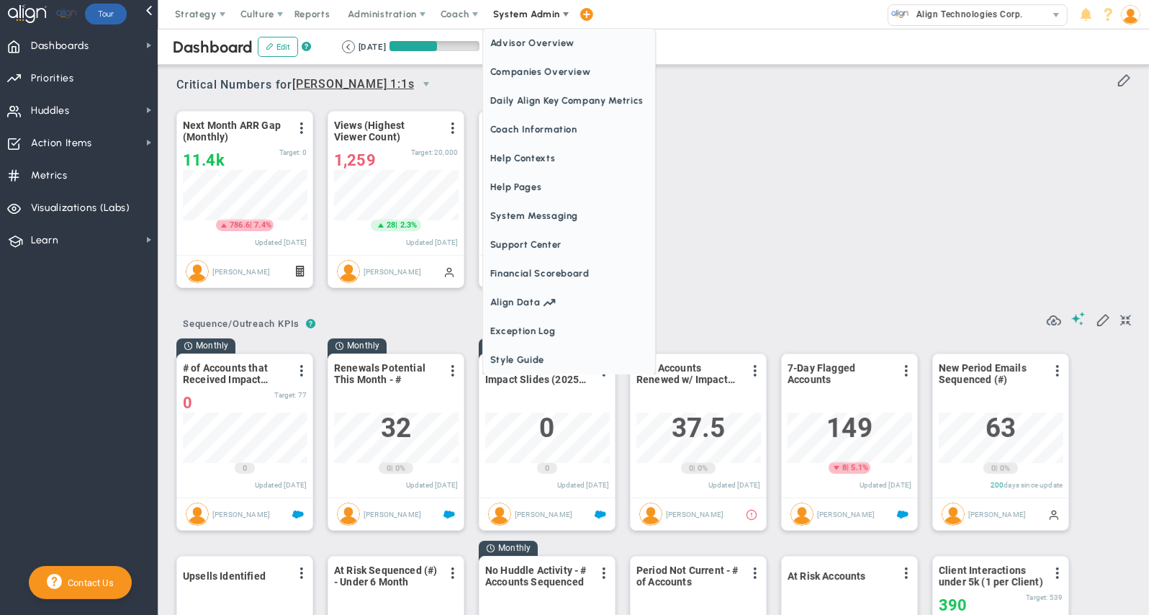
scroll to position [50, 125]
click at [551, 71] on span "Companies Overview" at bounding box center [569, 72] width 172 height 29
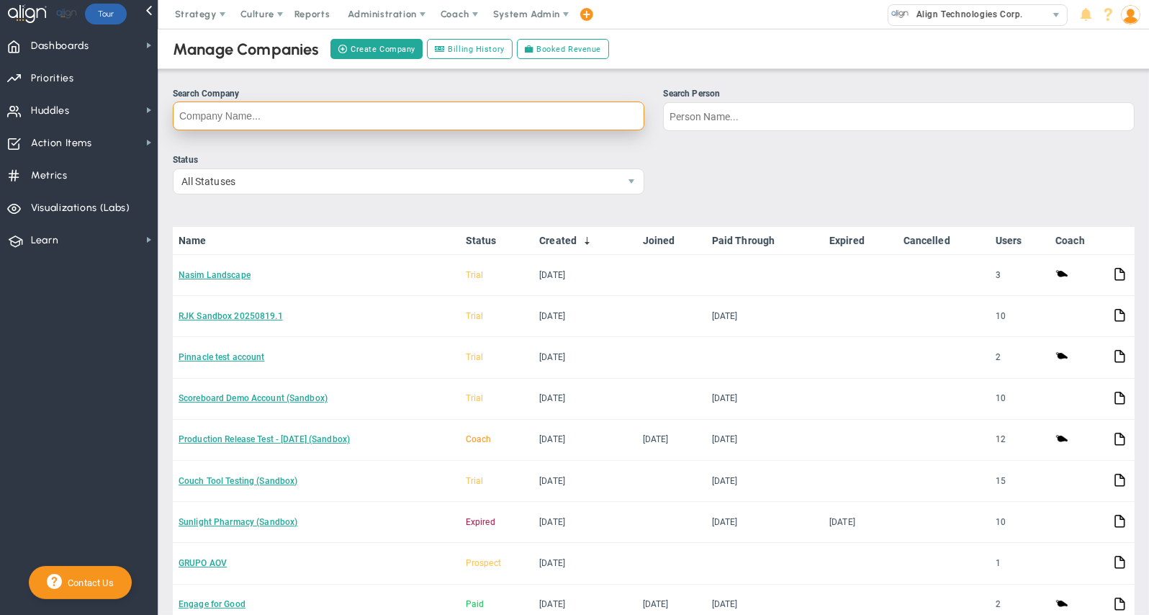
click at [246, 107] on input "Search Company" at bounding box center [409, 116] width 472 height 29
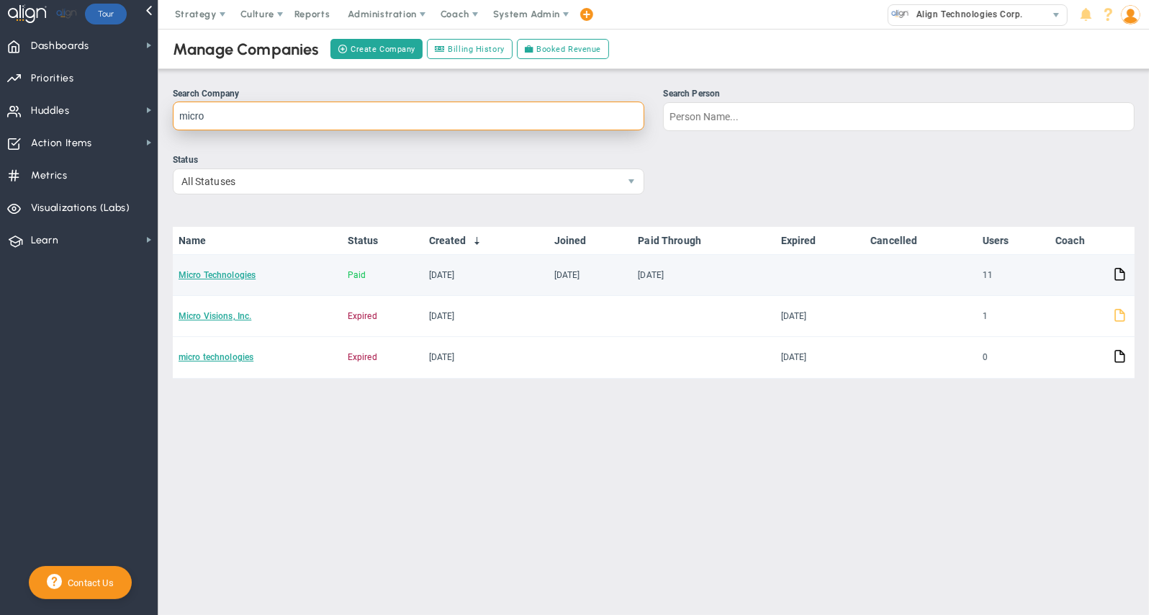
type input "micro"
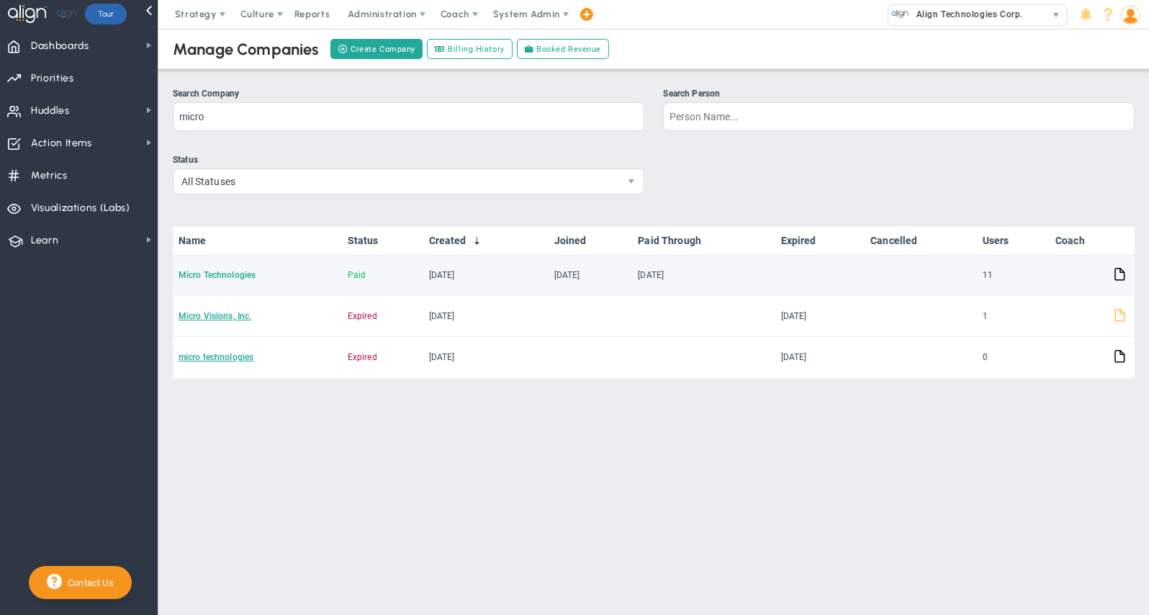
click at [214, 266] on td "Micro Technologies" at bounding box center [257, 275] width 169 height 41
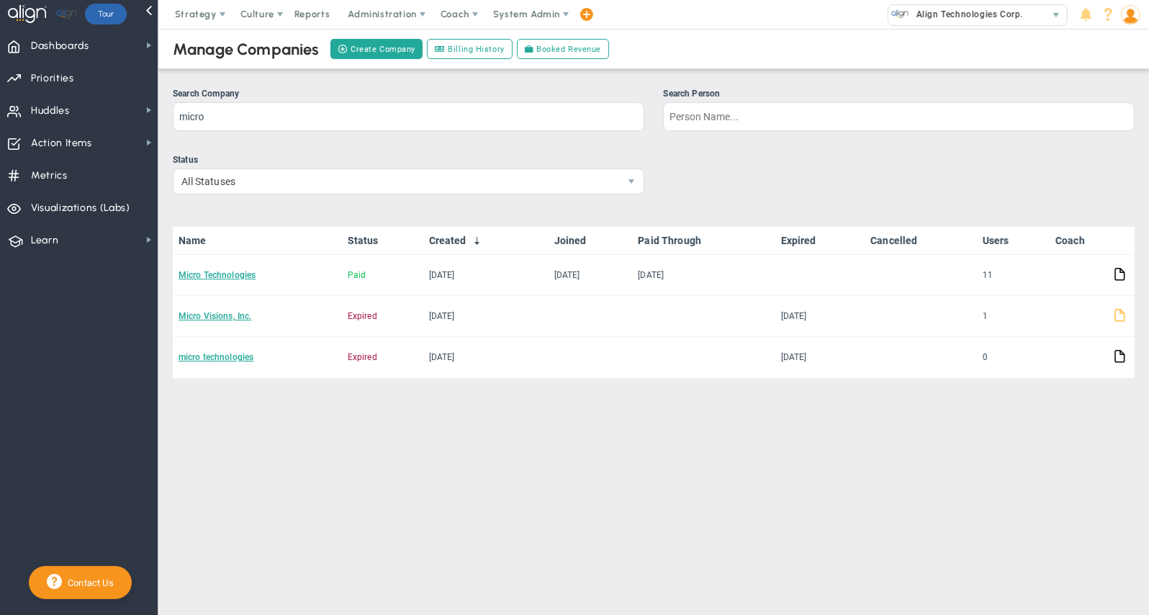
drag, startPoint x: 223, startPoint y: 277, endPoint x: 256, endPoint y: 255, distance: 39.6
click at [224, 277] on link "Micro Technologies" at bounding box center [217, 275] width 77 height 10
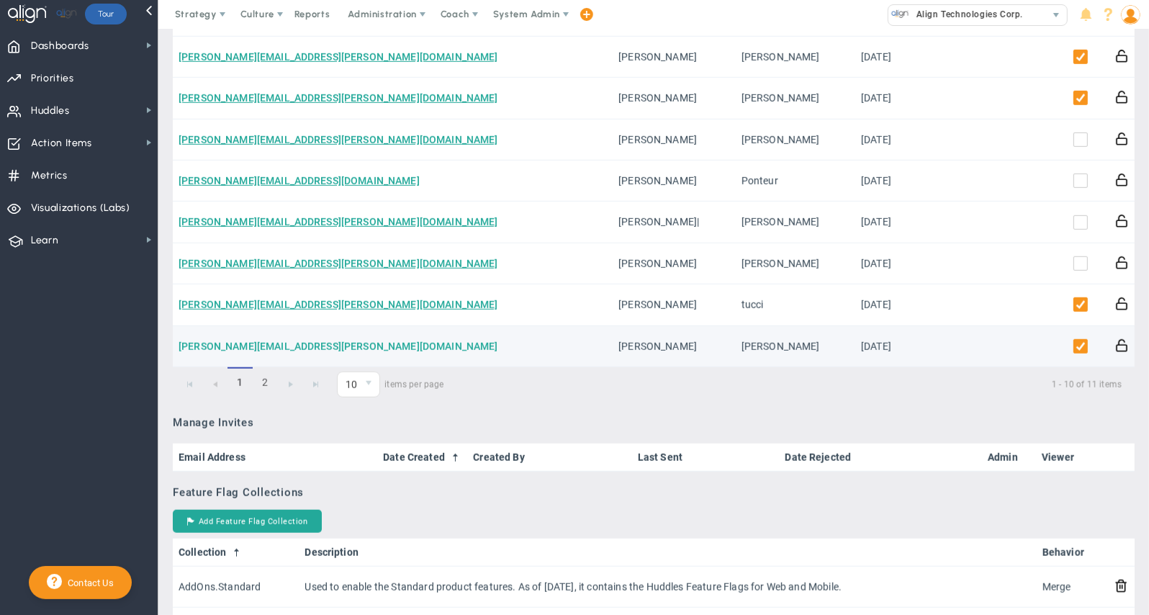
click at [223, 343] on link "[PERSON_NAME][EMAIL_ADDRESS][PERSON_NAME][DOMAIN_NAME]" at bounding box center [339, 347] width 320 height 12
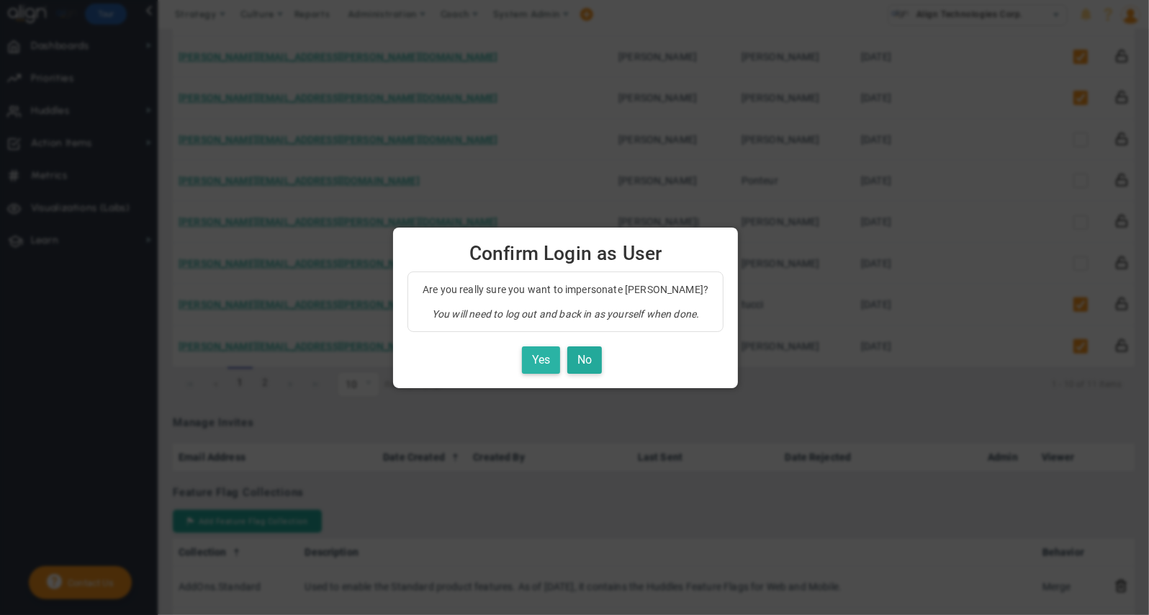
click at [536, 357] on button "Yes" at bounding box center [541, 360] width 38 height 28
